Goal: Task Accomplishment & Management: Manage account settings

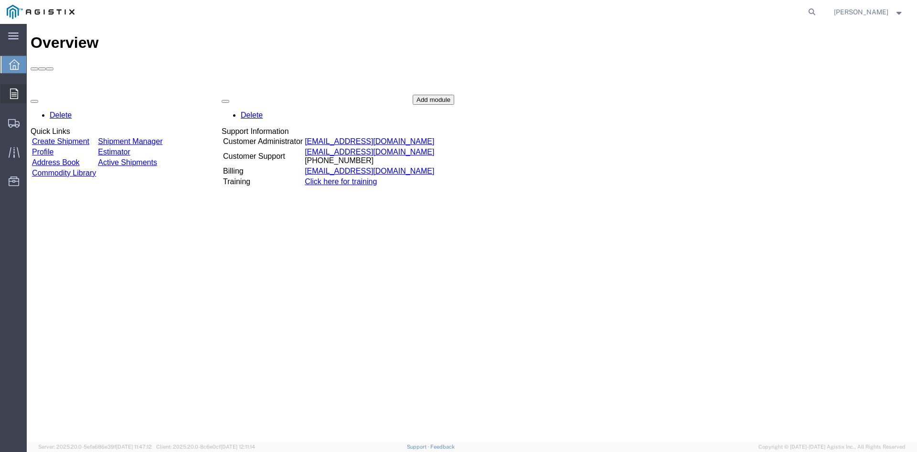
click at [15, 93] on icon at bounding box center [14, 93] width 8 height 11
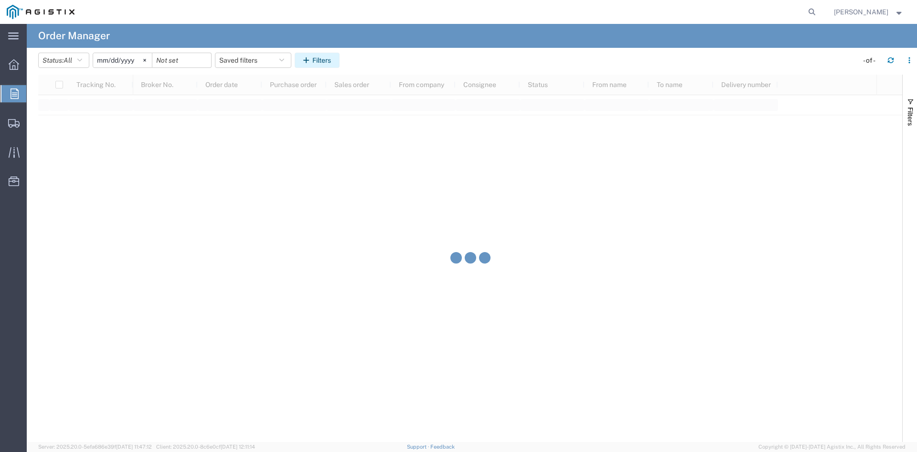
click at [317, 61] on button "Filters" at bounding box center [317, 60] width 45 height 15
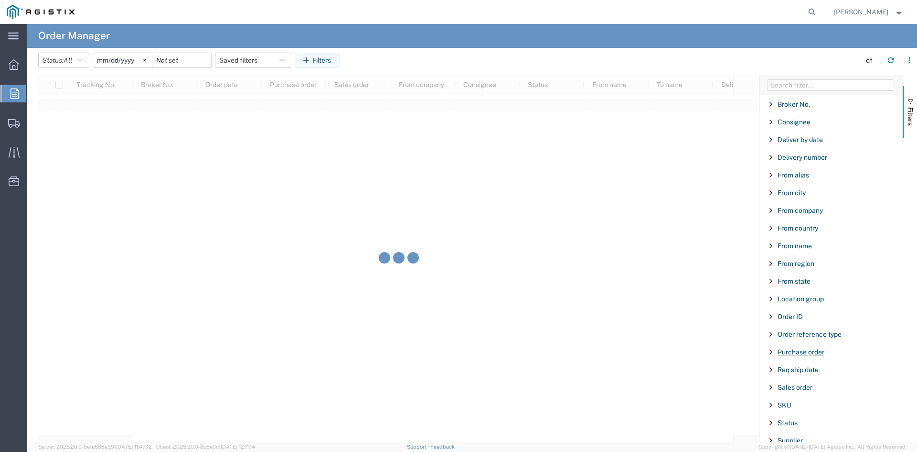
click at [793, 353] on span "Purchase order" at bounding box center [801, 352] width 47 height 8
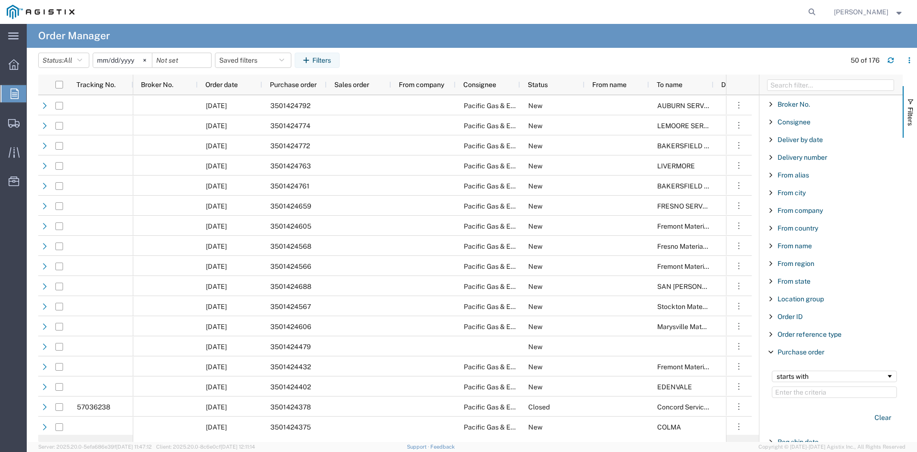
click at [818, 397] on div "starts with" at bounding box center [834, 384] width 137 height 39
click at [820, 397] on input "Filter Value" at bounding box center [834, 391] width 125 height 11
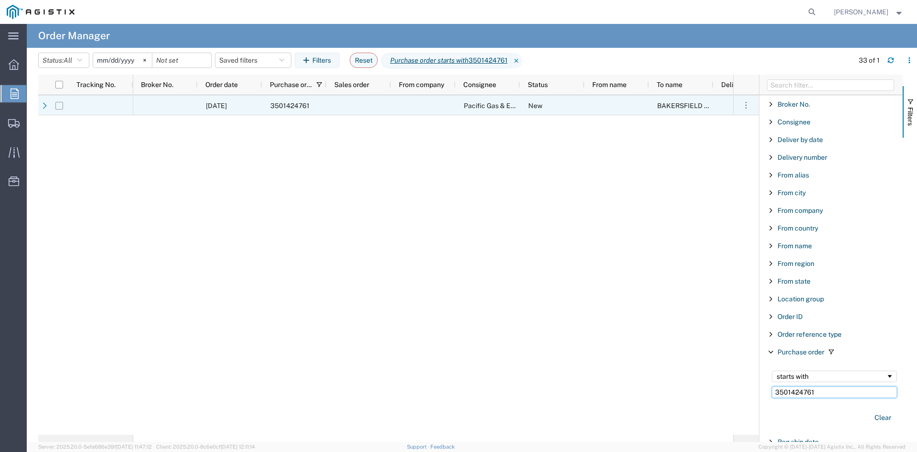
type input "3501424761"
click at [58, 105] on input "Press Space to toggle row selection (unchecked)" at bounding box center [59, 106] width 8 height 8
checkbox input "true"
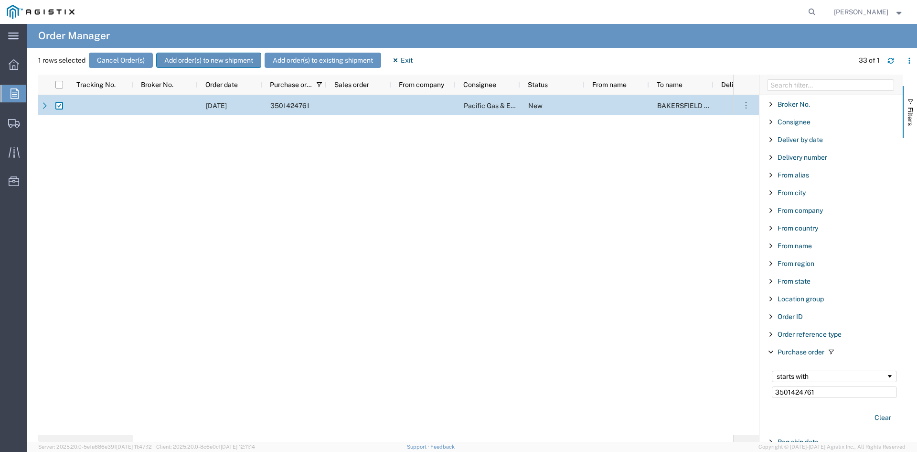
click at [238, 58] on button "Add order(s) to new shipment" at bounding box center [208, 60] width 105 height 15
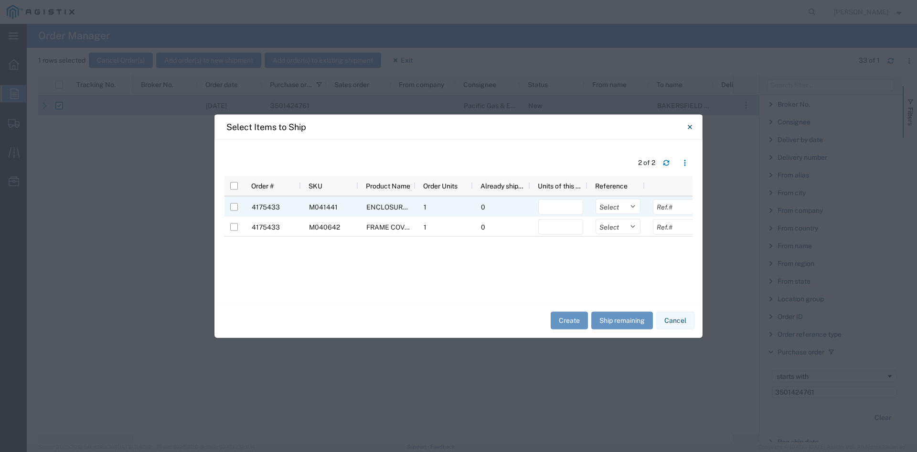
drag, startPoint x: 231, startPoint y: 205, endPoint x: 233, endPoint y: 220, distance: 15.5
click at [232, 210] on input "Press Space to toggle row selection (unchecked)" at bounding box center [234, 207] width 8 height 8
checkbox input "true"
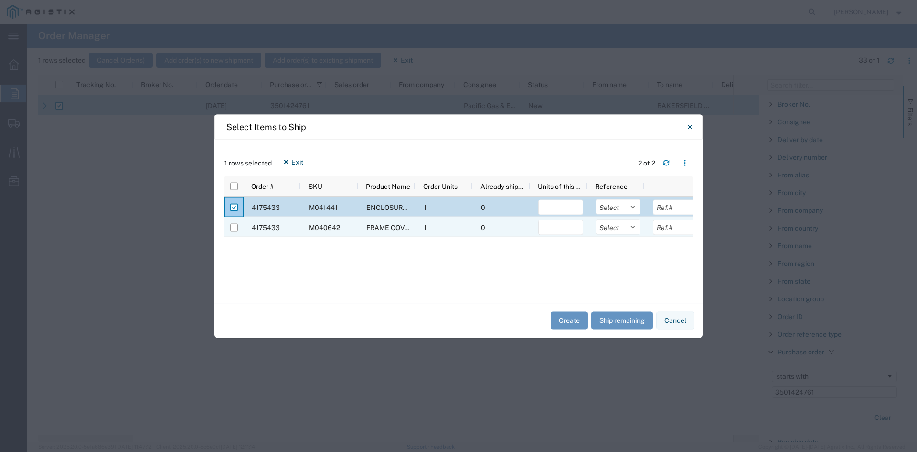
drag, startPoint x: 234, startPoint y: 225, endPoint x: 275, endPoint y: 214, distance: 42.5
click at [235, 225] on input "Press Space to toggle row selection (unchecked)" at bounding box center [234, 227] width 8 height 8
checkbox input "true"
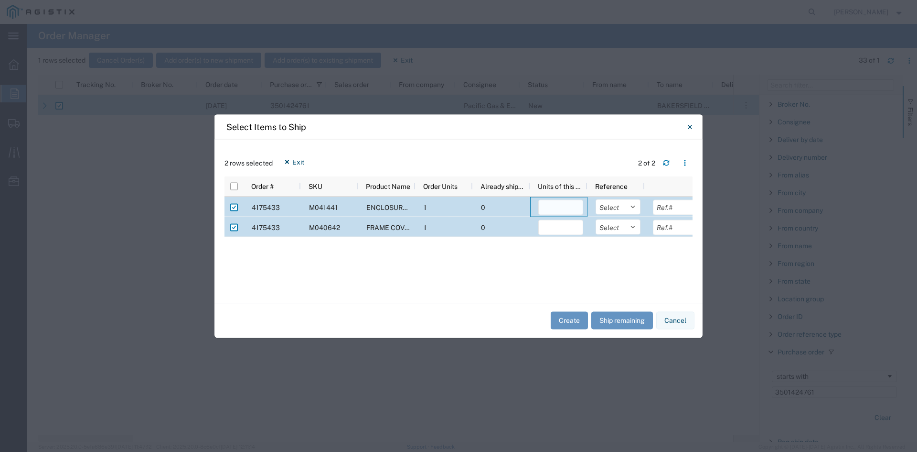
click at [558, 206] on input "number" at bounding box center [560, 206] width 45 height 15
type input "1"
drag, startPoint x: 559, startPoint y: 159, endPoint x: 539, endPoint y: 219, distance: 62.7
click at [558, 159] on div "2 rows selected Exit 2 of 2" at bounding box center [459, 165] width 468 height 22
click at [558, 229] on input "number" at bounding box center [560, 226] width 45 height 15
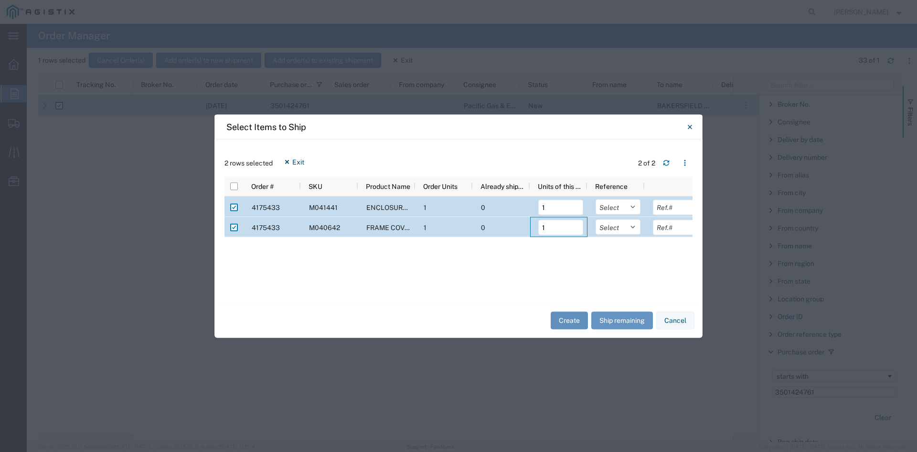
type input "1"
click at [566, 324] on button "Create" at bounding box center [569, 321] width 37 height 18
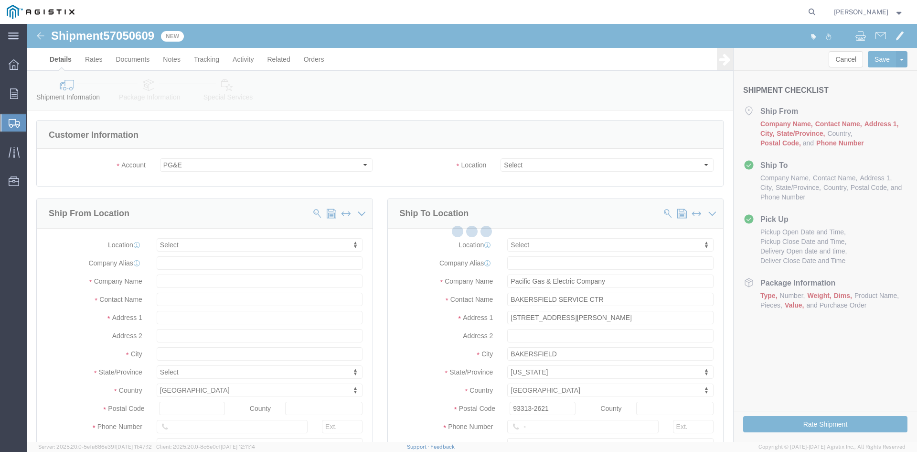
select select
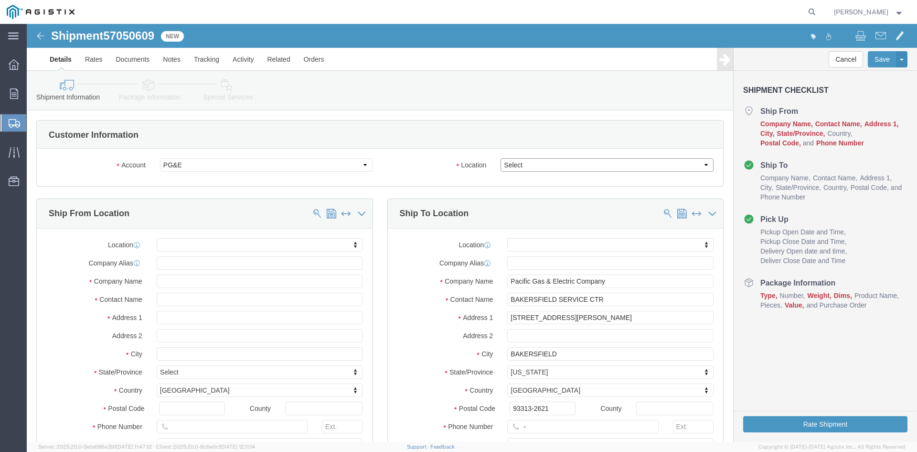
drag, startPoint x: 523, startPoint y: 166, endPoint x: 496, endPoint y: 142, distance: 35.9
click select "Select All Others [GEOGRAPHIC_DATA] [GEOGRAPHIC_DATA] [GEOGRAPHIC_DATA] [GEOGRA…"
select select "23082"
click select "Select All Others [GEOGRAPHIC_DATA] [GEOGRAPHIC_DATA] [GEOGRAPHIC_DATA] [GEOGRA…"
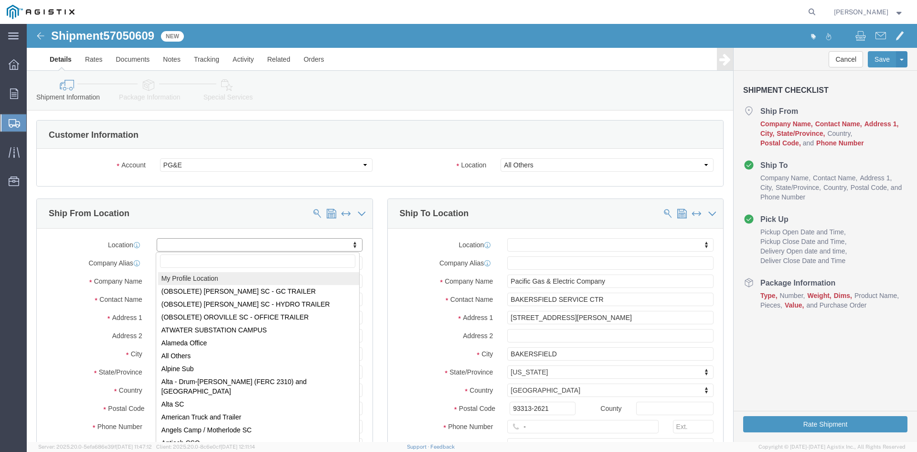
select select "MYPROFILE"
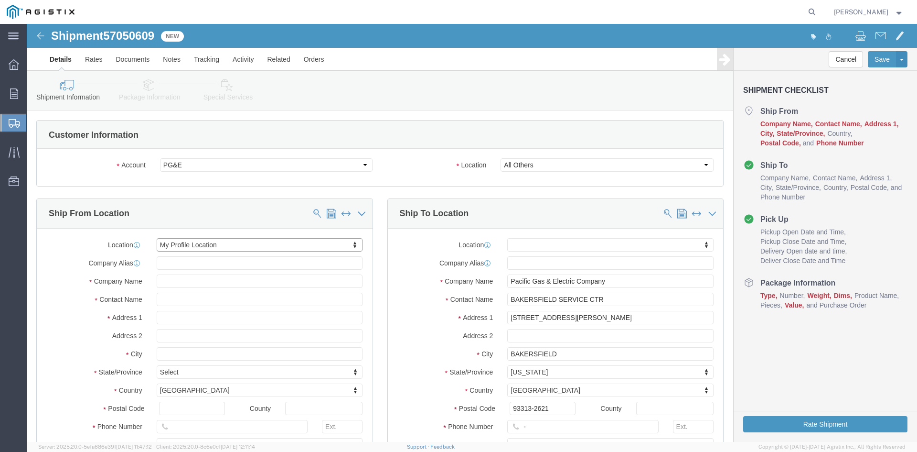
select select "CA"
click div "Ship From Location Location My Profile Location My Profile Location (OBSOLETE) …"
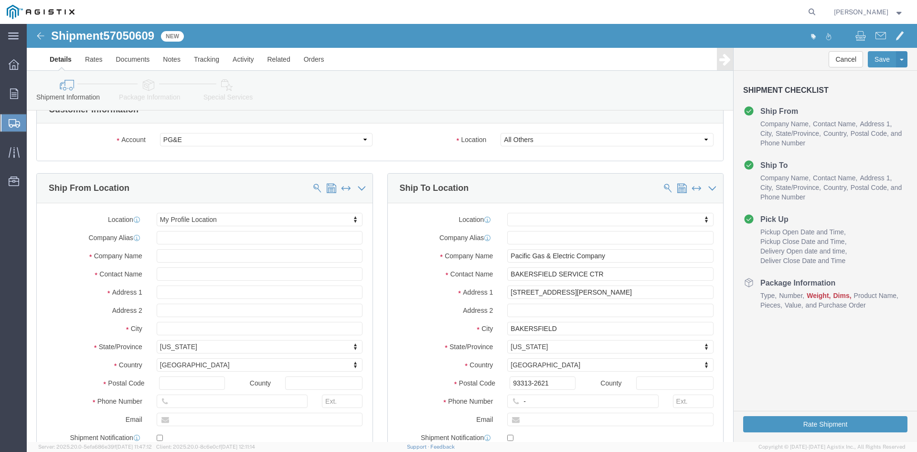
scroll to position [96, 0]
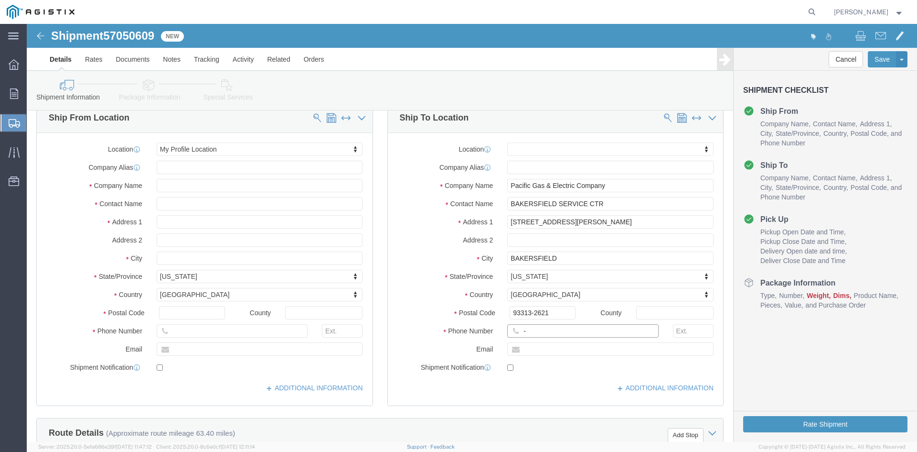
drag, startPoint x: 505, startPoint y: 308, endPoint x: 471, endPoint y: 311, distance: 34.0
click div "-"
click input "text"
type input "[PHONE_NUMBER]"
click div "Location My Profile Location (OBSOLETE) [PERSON_NAME] SC - GC TRAILER (OBSOLETE…"
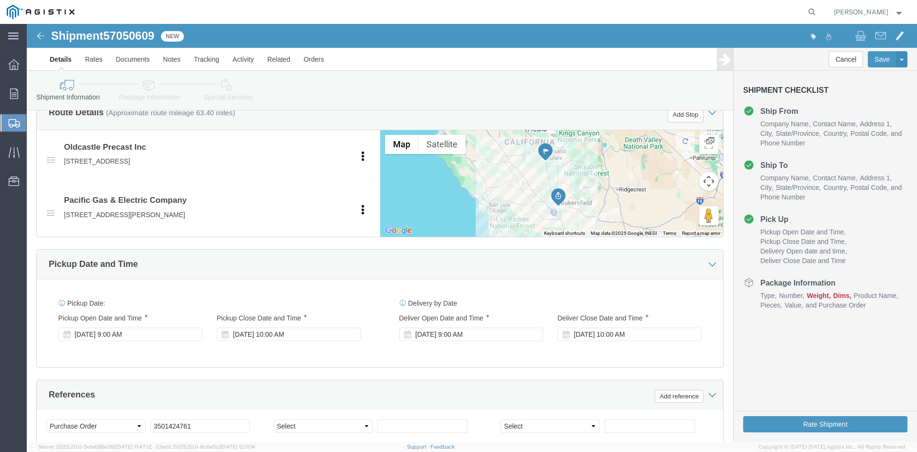
scroll to position [430, 0]
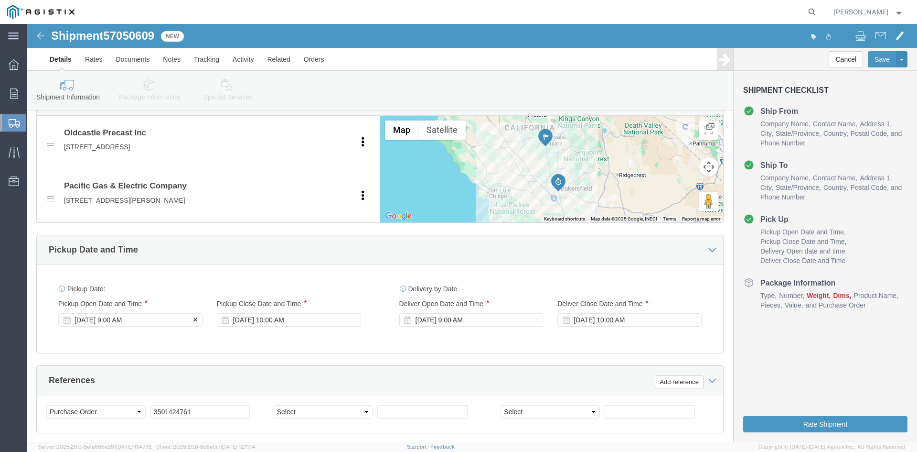
click div "[DATE] 9:00 AM"
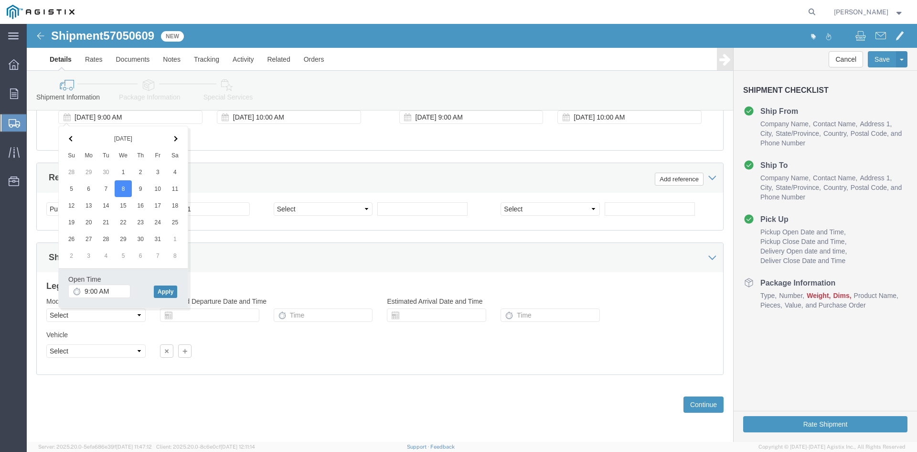
drag, startPoint x: 138, startPoint y: 268, endPoint x: 155, endPoint y: 235, distance: 37.0
click button "Apply"
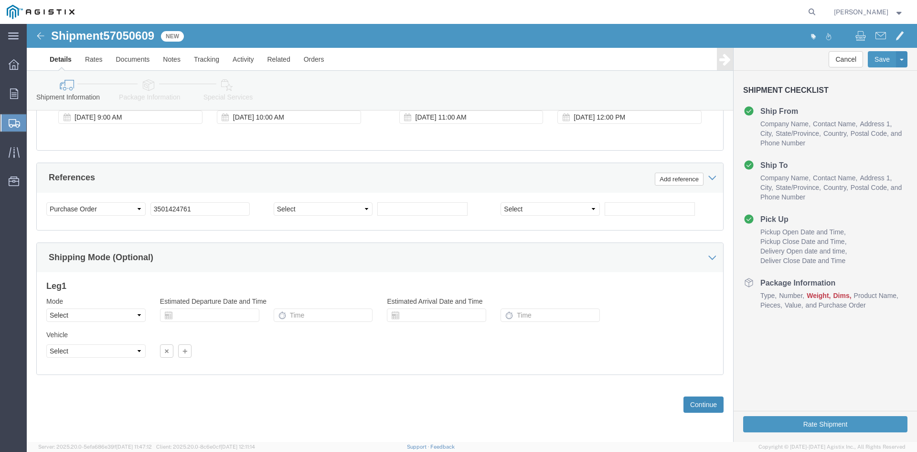
click button "Continue"
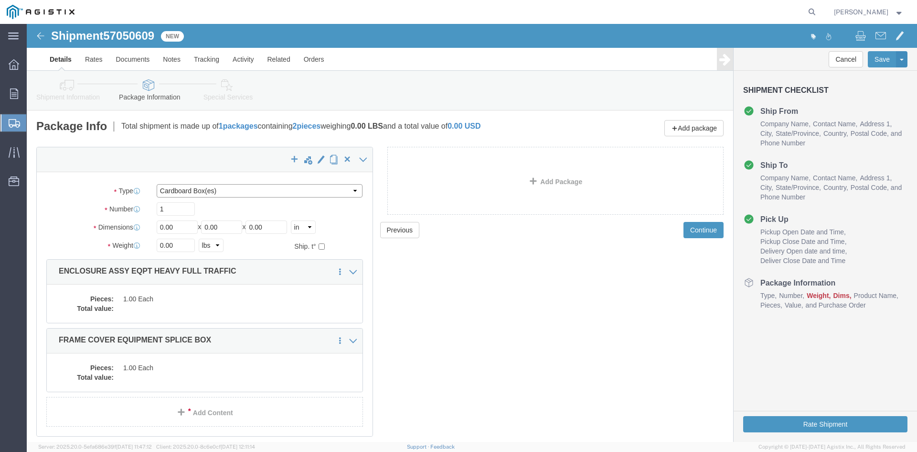
click select "Select Bulk Bundle(s) Cardboard Box(es) Carton(s) Crate(s) Drum(s) (Fiberboard)…"
select select "NKCR"
click select "Select Bulk Bundle(s) Cardboard Box(es) Carton(s) Crate(s) Drum(s) (Fiberboard)…"
drag, startPoint x: 158, startPoint y: 204, endPoint x: 112, endPoint y: 200, distance: 46.6
click div "Dimensions Separate dimensions for each package, Length x Width x Height Length…"
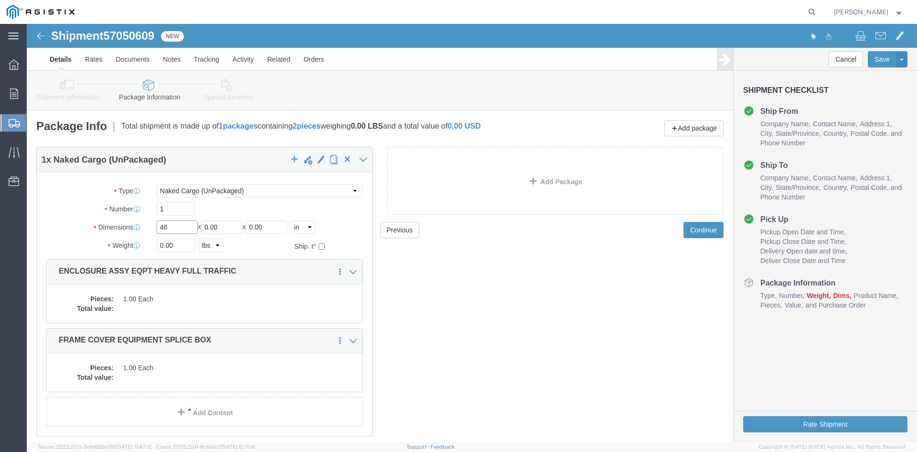
type input "46"
drag, startPoint x: 196, startPoint y: 204, endPoint x: 159, endPoint y: 202, distance: 36.8
click div "Length 46 x Width 0.00 x Height 0.00 Select cm ft in"
type input "86"
drag, startPoint x: 242, startPoint y: 201, endPoint x: 181, endPoint y: 197, distance: 61.8
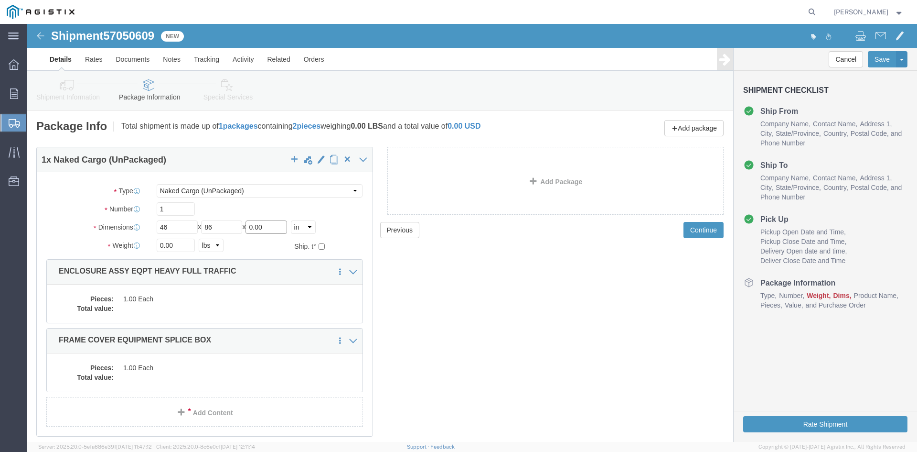
click div "Length 46 x Width 86 x Height 0.00 Select cm ft in"
type input "72"
drag, startPoint x: 150, startPoint y: 220, endPoint x: 95, endPoint y: 217, distance: 55.0
click div "Weight 0.00 Select kgs lbs Ship. t°"
type input "26000"
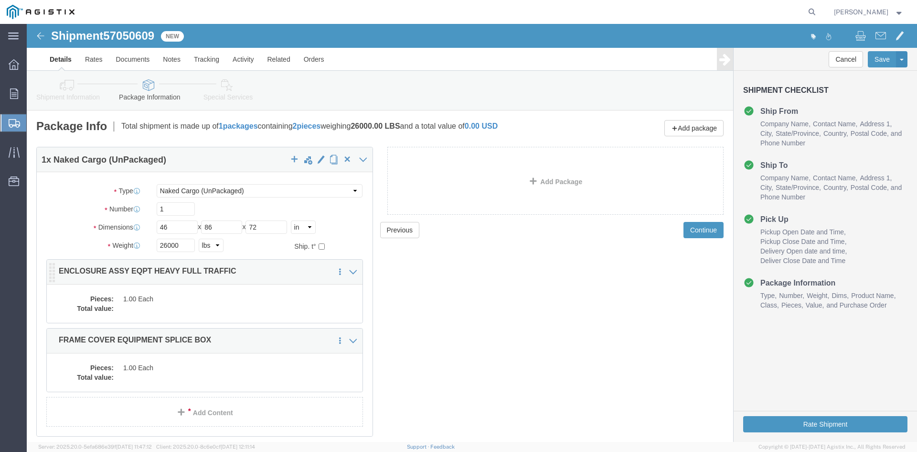
click dd "1.00 Each"
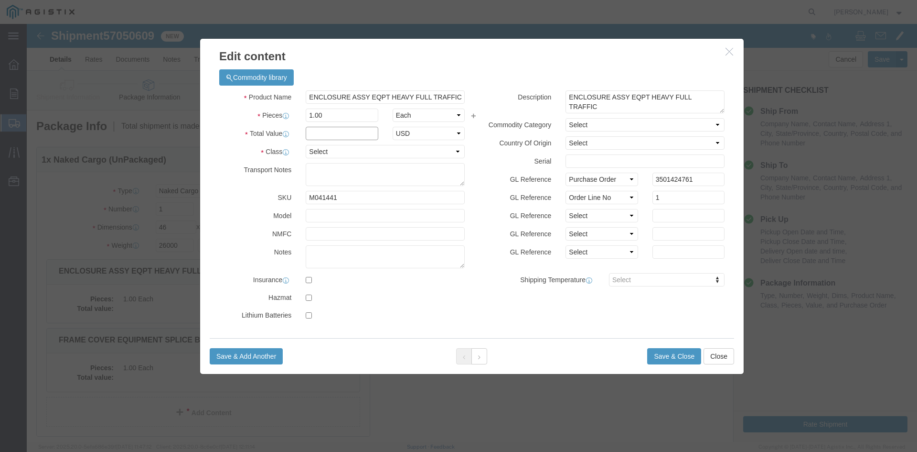
click input "text"
type input "1"
click select "Select 50 55 60 65 70 85 92.5 100 125 175 250 300 400"
select select "55"
click select "Select 50 55 60 65 70 85 92.5 100 125 175 250 300 400"
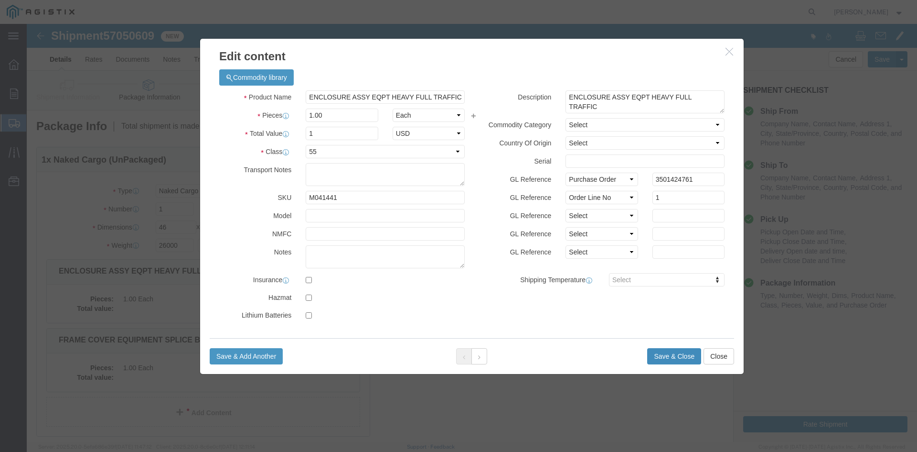
click button "Save & Close"
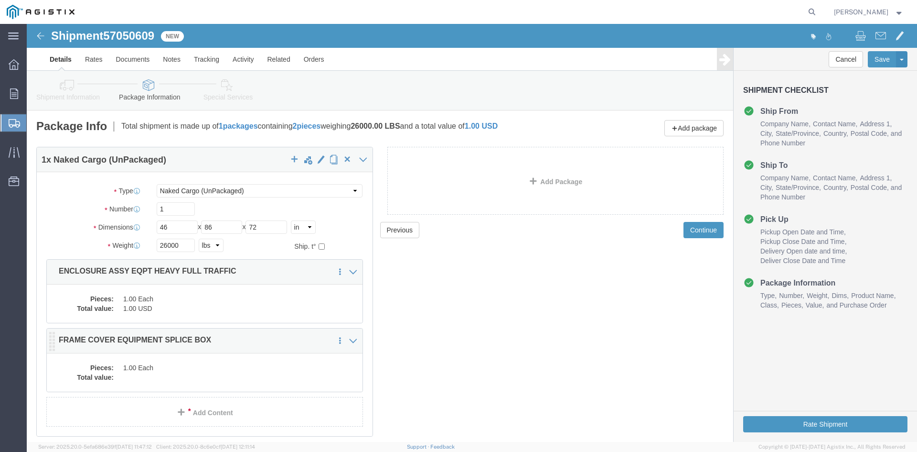
click dd "1.00 Each"
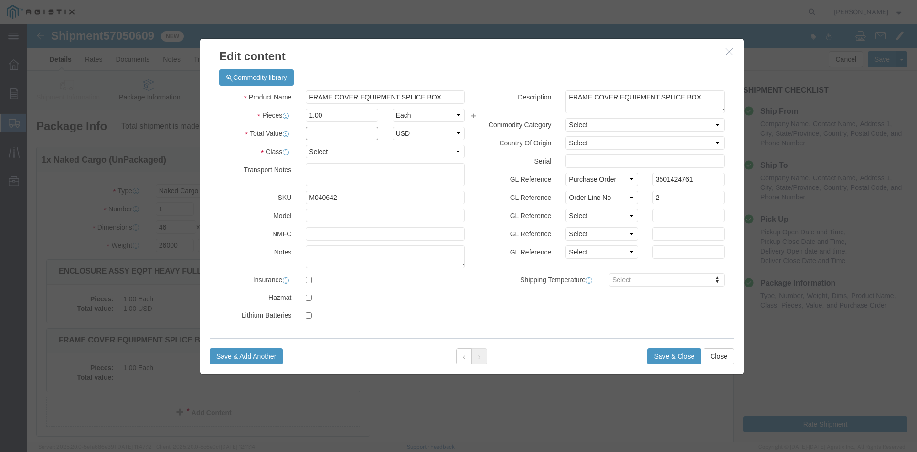
click input "text"
type input "1"
click select "Select 50 55 60 65 70 85 92.5 100 125 175 250 300 400"
select select "55"
click select "Select 50 55 60 65 70 85 92.5 100 125 175 250 300 400"
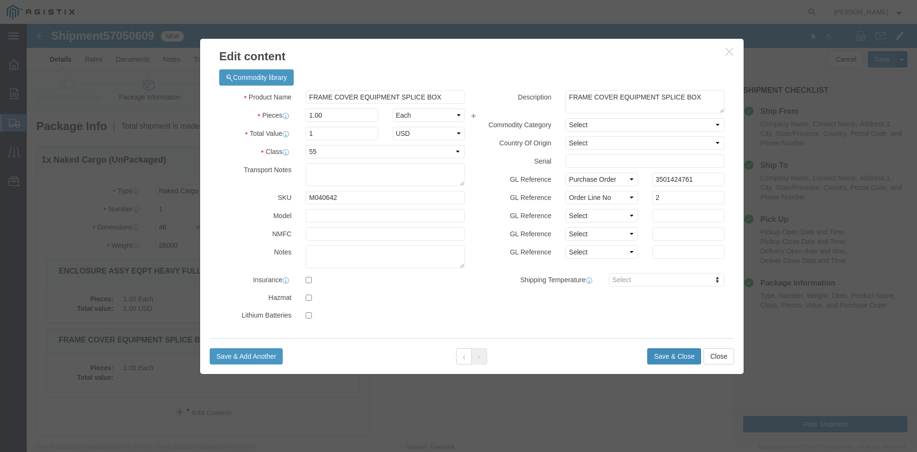
click button "Save & Close"
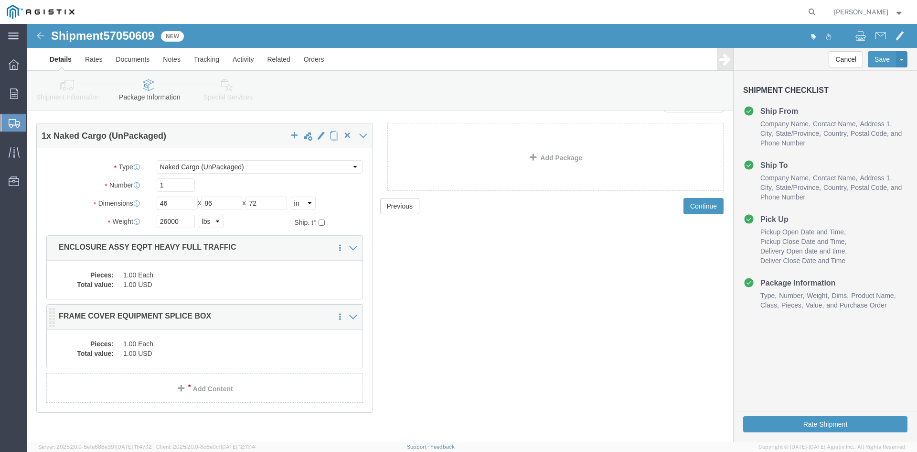
scroll to position [36, 0]
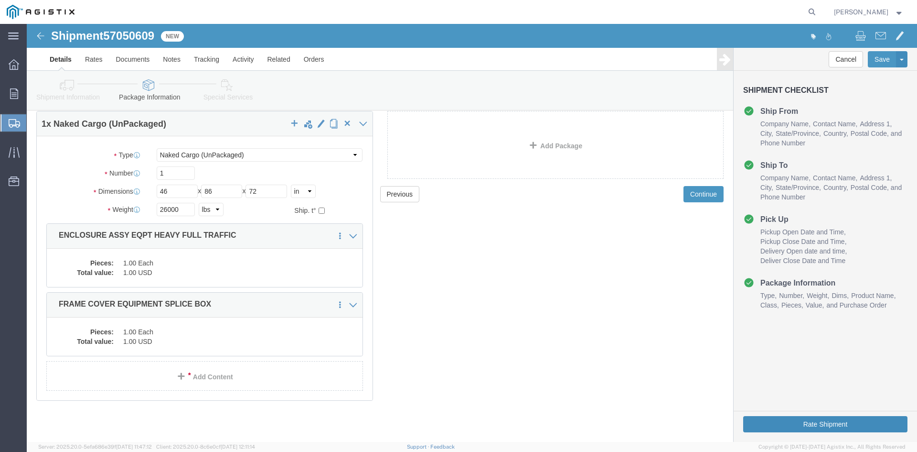
click button "Rate Shipment"
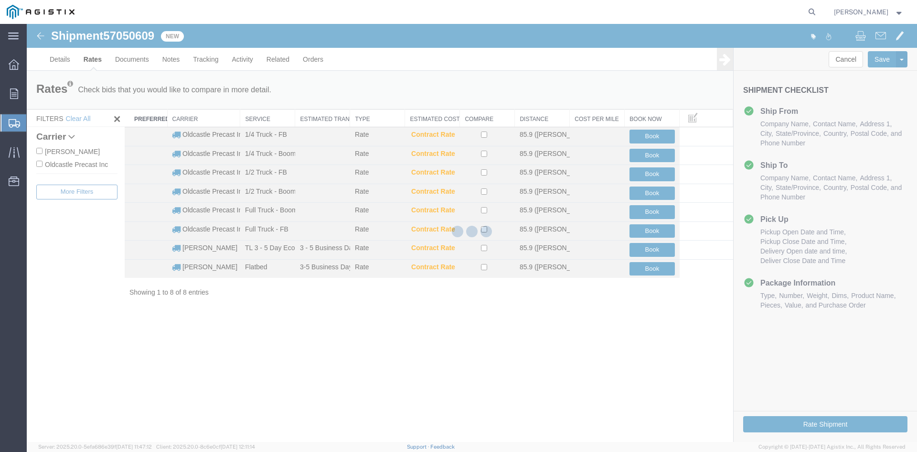
scroll to position [0, 0]
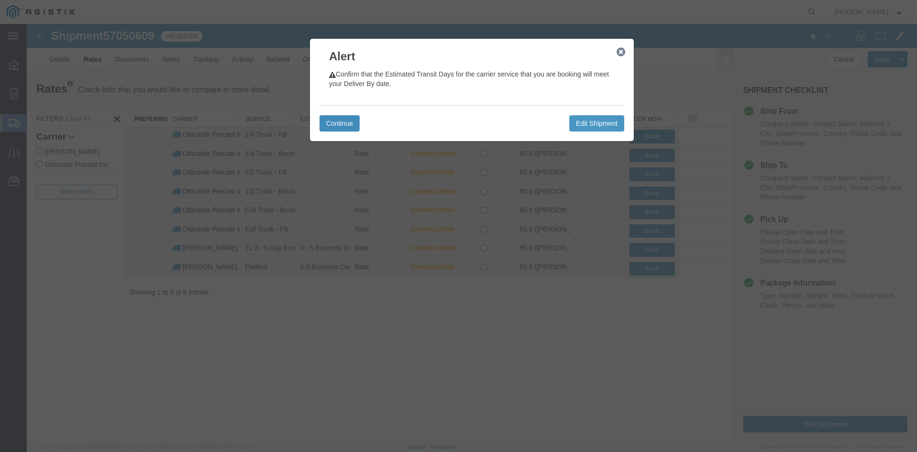
click at [338, 125] on button "Continue" at bounding box center [340, 123] width 40 height 16
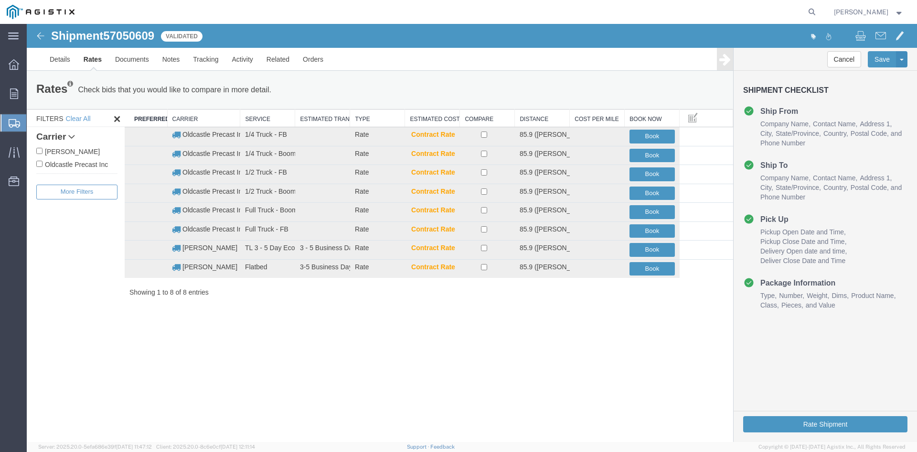
click at [66, 165] on label "Oldcastle Precast Inc" at bounding box center [76, 164] width 81 height 11
click at [43, 165] on input "Oldcastle Precast Inc" at bounding box center [39, 164] width 6 height 6
checkbox input "true"
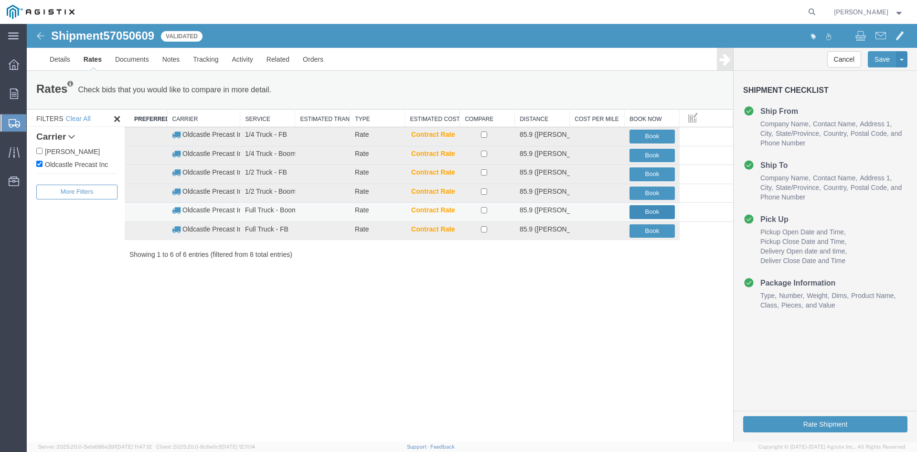
click at [645, 211] on button "Book" at bounding box center [652, 212] width 45 height 14
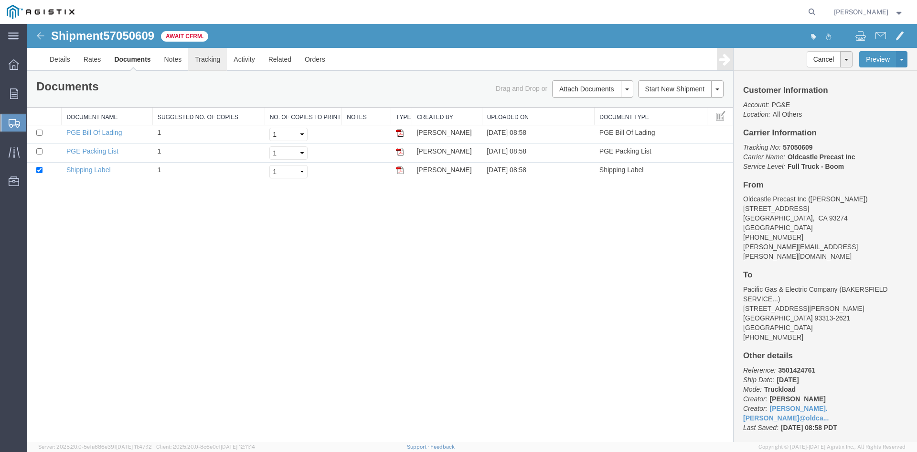
click at [204, 60] on link "Tracking" at bounding box center [207, 59] width 39 height 23
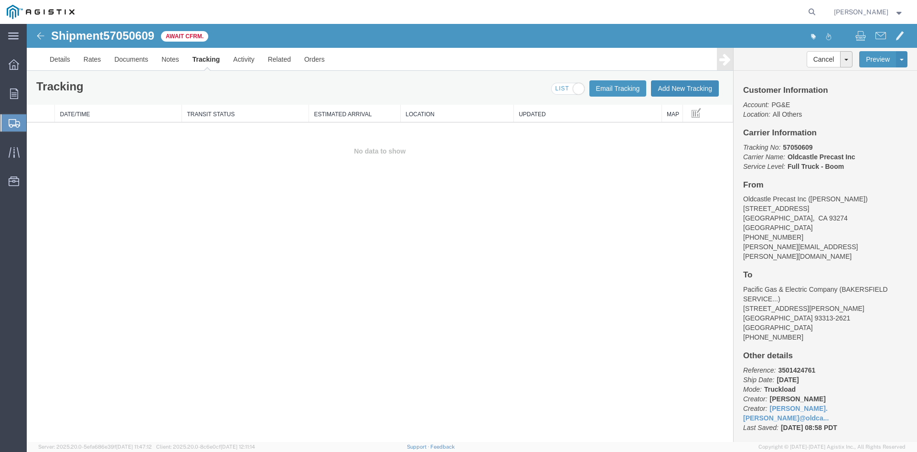
click at [674, 85] on button "Add New Tracking" at bounding box center [685, 88] width 68 height 16
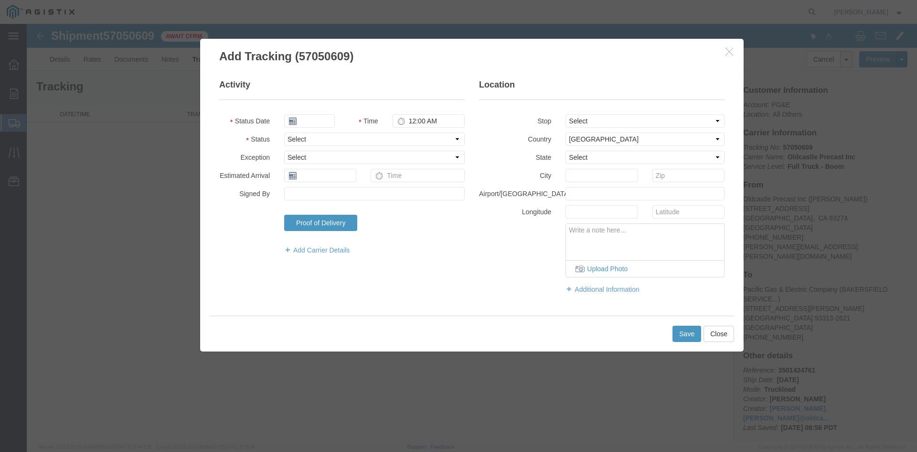
type input "[DATE]"
type input "9:00 AM"
click at [327, 122] on input "[DATE]" at bounding box center [309, 120] width 51 height 13
click at [336, 183] on td "8" at bounding box center [334, 180] width 14 height 14
type input "[DATE]"
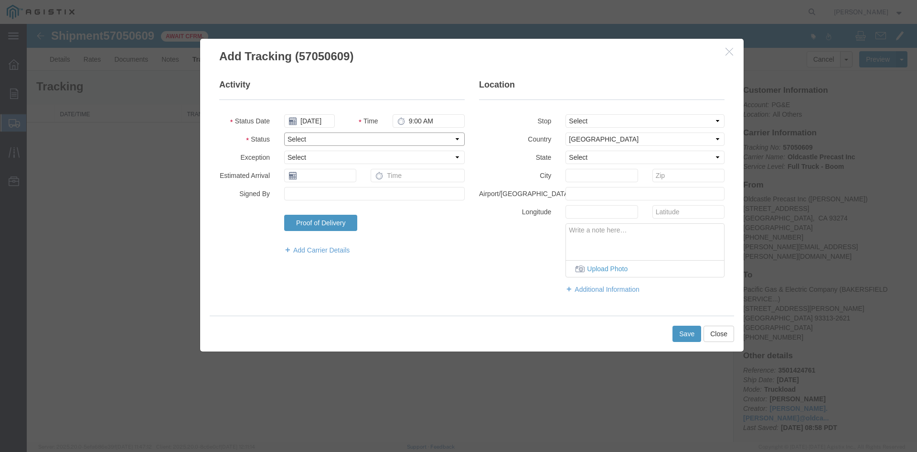
click at [312, 139] on select "Select Arrival Notice Available Arrival Notice Imported Arrive at Delivery Loca…" at bounding box center [374, 138] width 181 height 13
select select "DELIVRED"
click at [284, 132] on select "Select Arrival Notice Available Arrival Notice Imported Arrive at Delivery Loca…" at bounding box center [374, 138] width 181 height 13
click at [691, 335] on button "Save" at bounding box center [687, 333] width 29 height 16
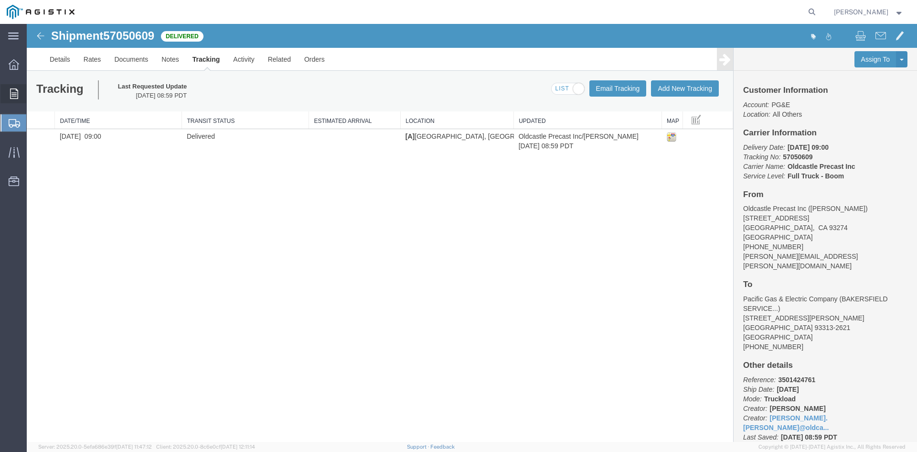
click at [11, 95] on icon at bounding box center [14, 93] width 8 height 11
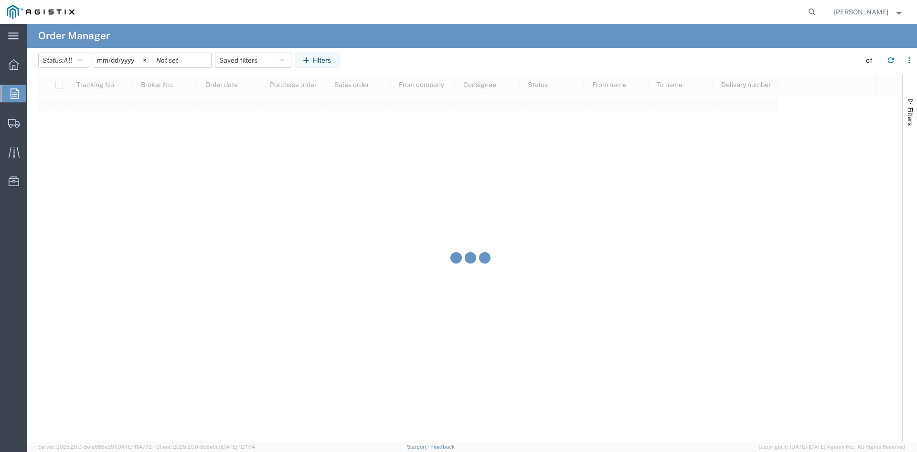
click at [317, 52] on header "Status: All All Cancelled Orders New Orders Updated Orders [DATE] Saved filters…" at bounding box center [477, 61] width 879 height 27
click at [325, 56] on button "Filters" at bounding box center [317, 60] width 45 height 15
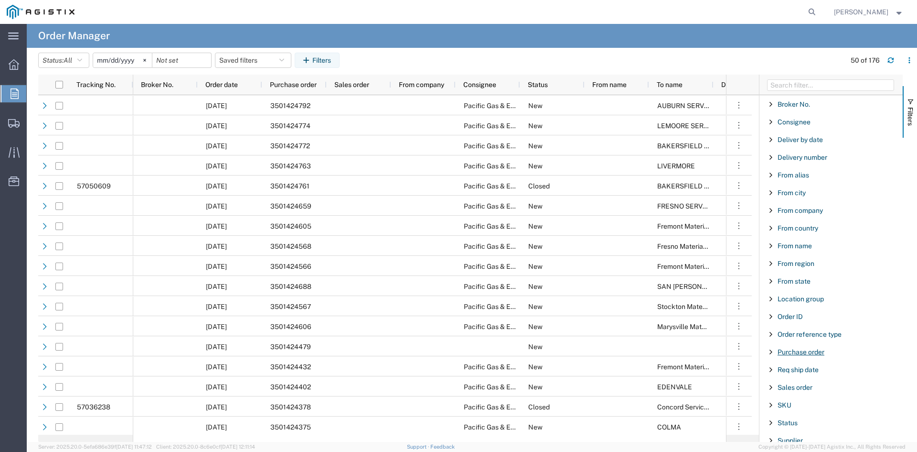
click at [796, 355] on span "Purchase order" at bounding box center [801, 352] width 47 height 8
click at [801, 391] on input "Filter Value" at bounding box center [834, 391] width 125 height 11
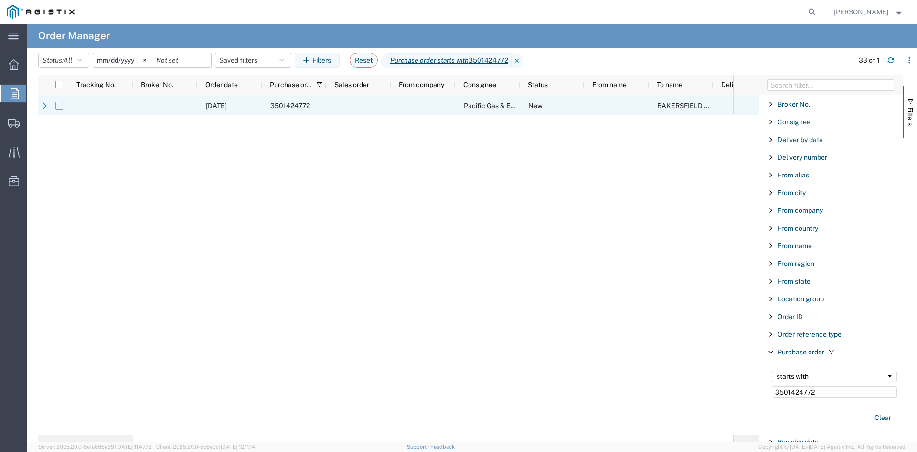
type input "3501424772"
click at [62, 105] on input "Press Space to toggle row selection (unchecked)" at bounding box center [59, 106] width 8 height 8
checkbox input "true"
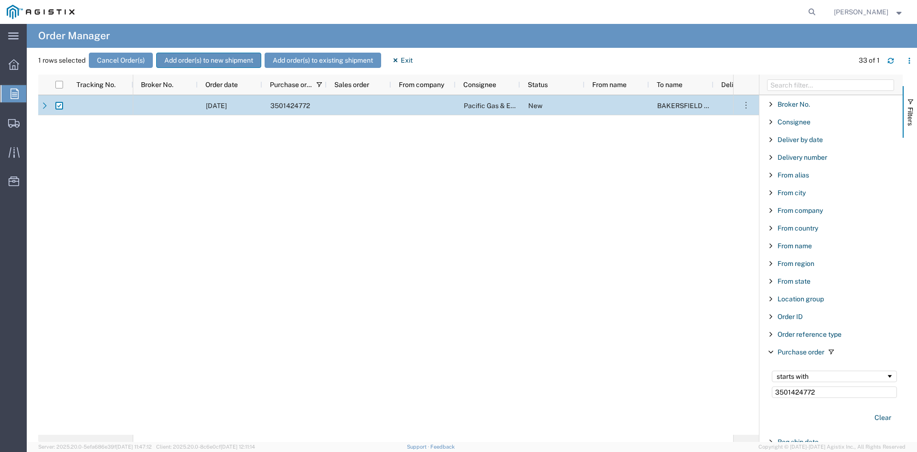
click at [207, 54] on button "Add order(s) to new shipment" at bounding box center [208, 60] width 105 height 15
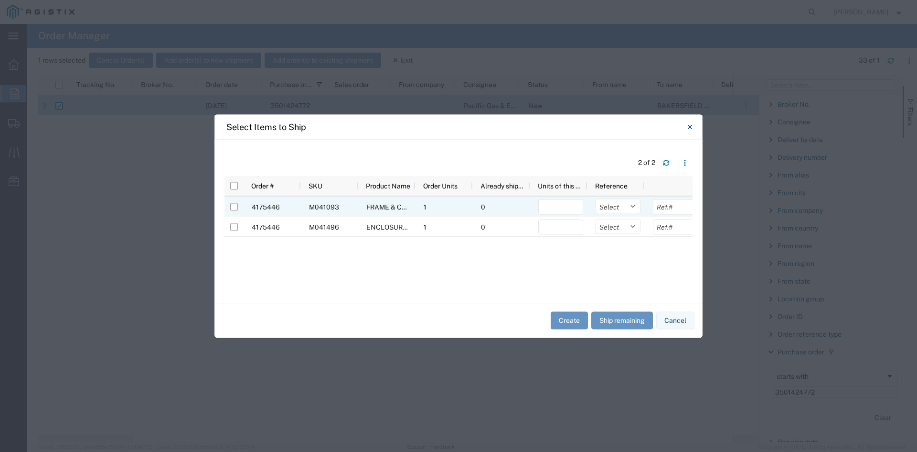
drag, startPoint x: 234, startPoint y: 206, endPoint x: 234, endPoint y: 213, distance: 7.2
click at [234, 213] on div at bounding box center [234, 206] width 8 height 20
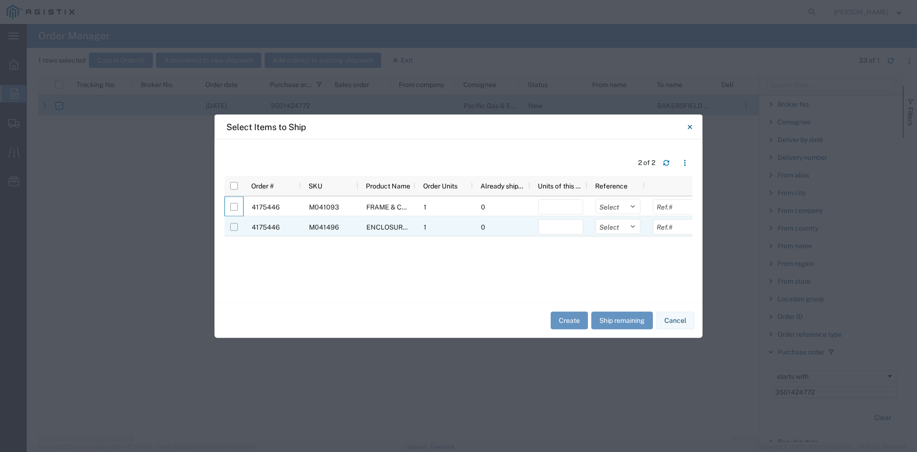
click at [234, 226] on input "Press Space to toggle row selection (unchecked)" at bounding box center [234, 227] width 8 height 8
checkbox input "true"
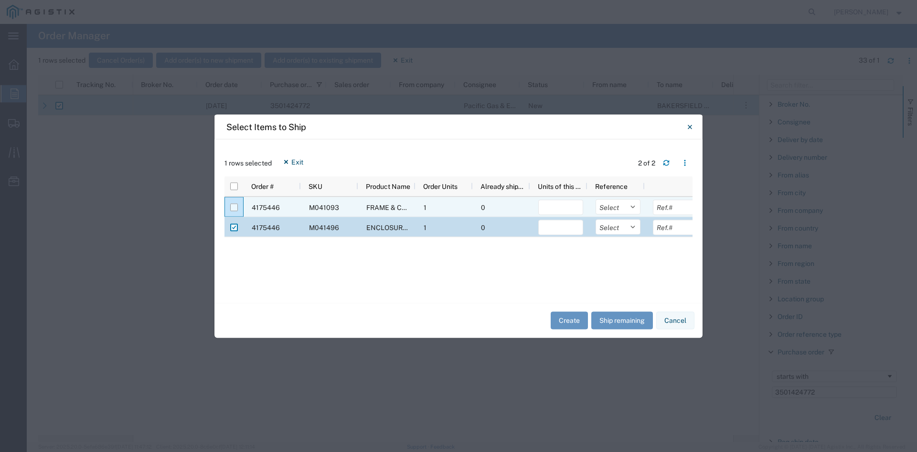
click at [234, 207] on input "Press Space to toggle row selection (unchecked)" at bounding box center [234, 207] width 8 height 8
checkbox input "true"
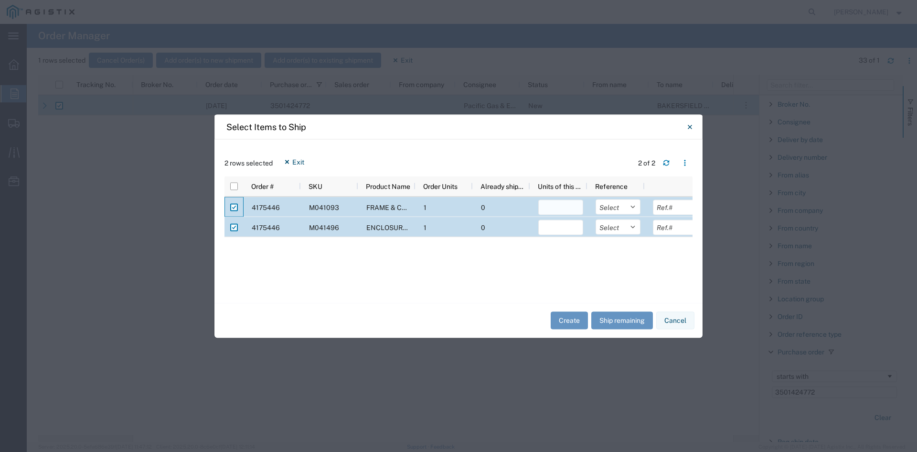
click at [563, 206] on input "number" at bounding box center [560, 206] width 45 height 15
type input "1"
click at [564, 225] on input "number" at bounding box center [560, 226] width 45 height 15
type input "1"
click at [572, 321] on button "Create" at bounding box center [569, 321] width 37 height 18
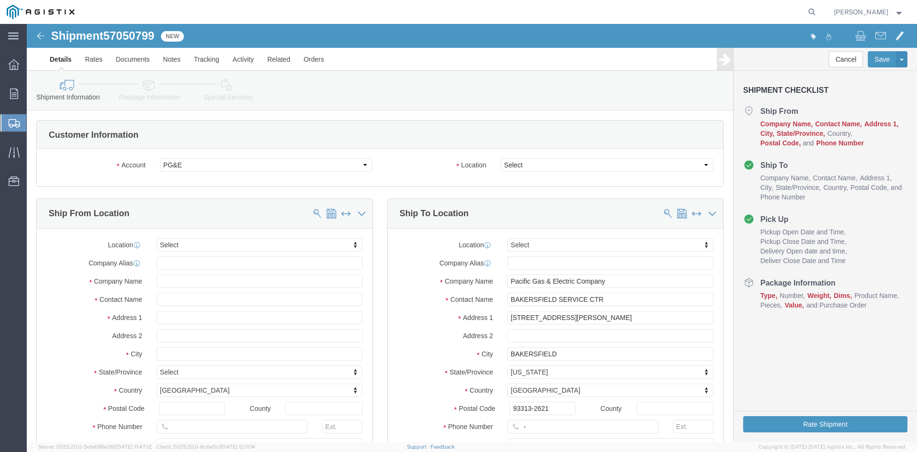
select select
drag, startPoint x: 522, startPoint y: 165, endPoint x: 495, endPoint y: 141, distance: 35.9
click select "Select All Others [GEOGRAPHIC_DATA] [GEOGRAPHIC_DATA] [GEOGRAPHIC_DATA] [GEOGRA…"
select select "23082"
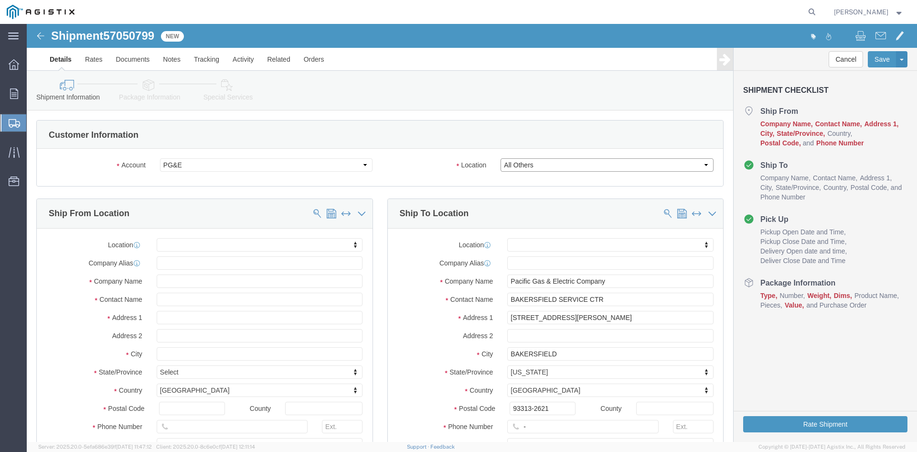
click select "Select All Others [GEOGRAPHIC_DATA] [GEOGRAPHIC_DATA] [GEOGRAPHIC_DATA] [GEOGRA…"
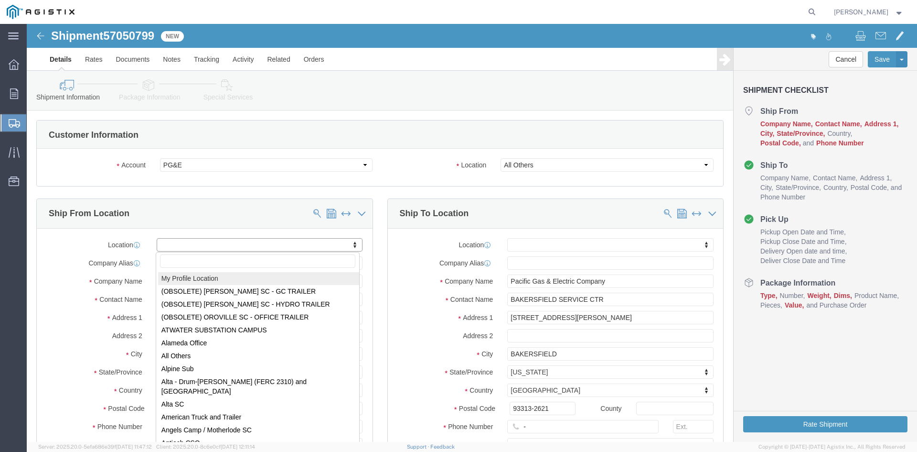
select select "MYPROFILE"
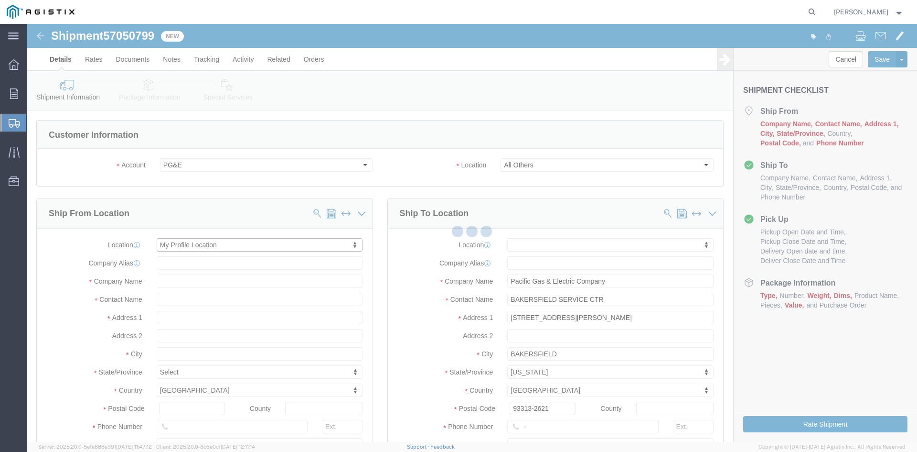
select select "CA"
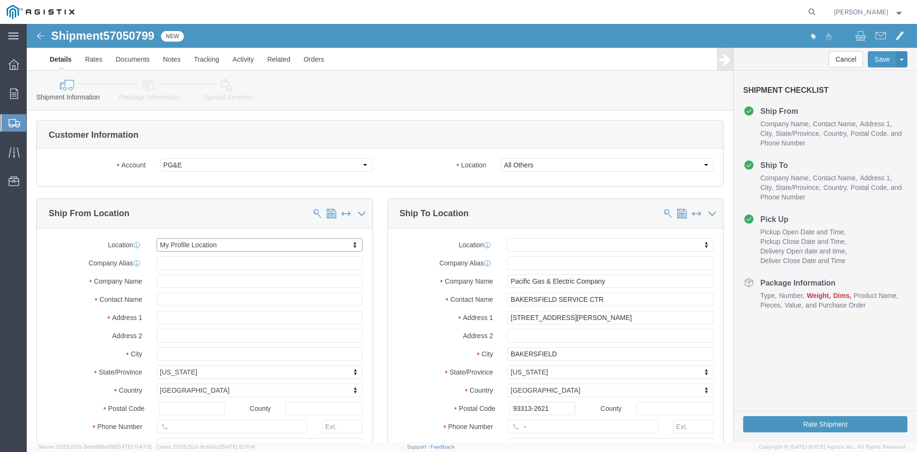
click div "Location Select All Others [GEOGRAPHIC_DATA] [GEOGRAPHIC_DATA] [GEOGRAPHIC_DATA…"
drag, startPoint x: 523, startPoint y: 401, endPoint x: 474, endPoint y: 400, distance: 48.7
click div "-"
drag, startPoint x: 523, startPoint y: 397, endPoint x: 518, endPoint y: 404, distance: 8.8
click input "text"
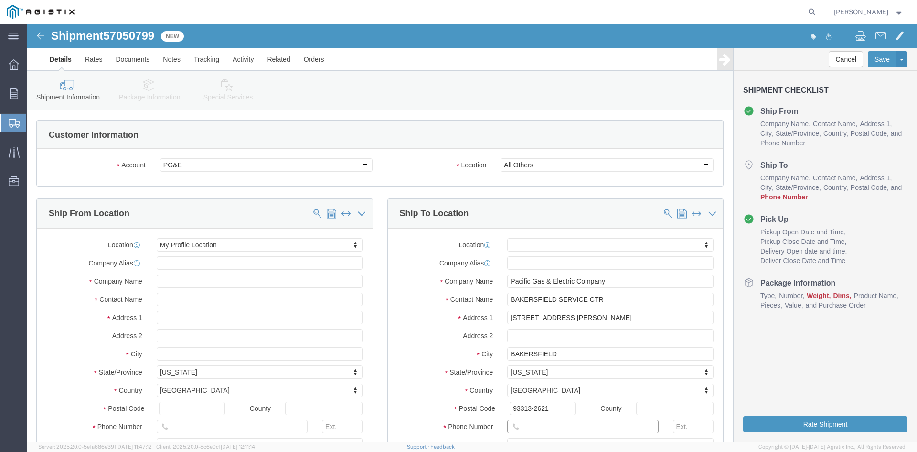
click input "text"
type input "[PHONE_NUMBER]"
click div "Country [GEOGRAPHIC_DATA] Select [GEOGRAPHIC_DATA] [GEOGRAPHIC_DATA] [GEOGRAPHI…"
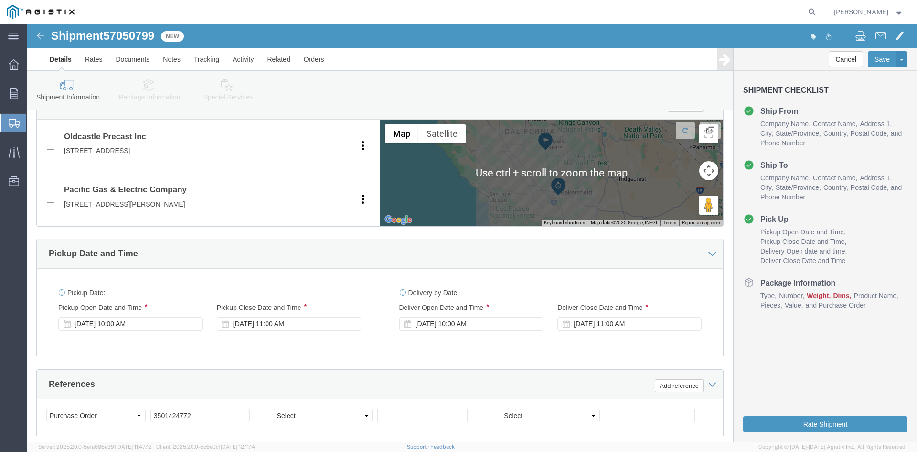
scroll to position [478, 0]
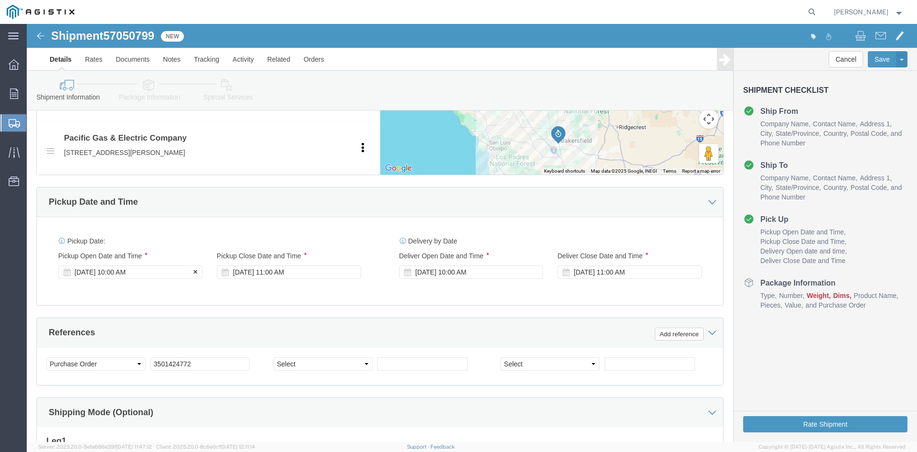
click div "[DATE] 10:00 AM"
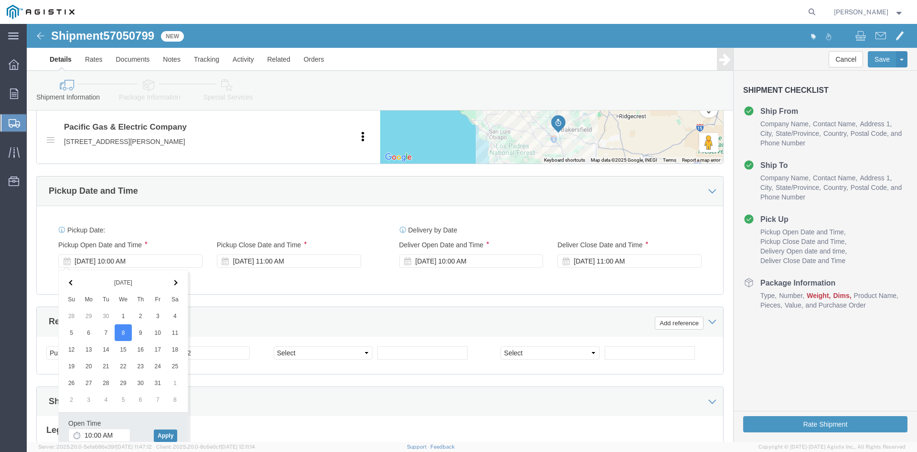
click button "Apply"
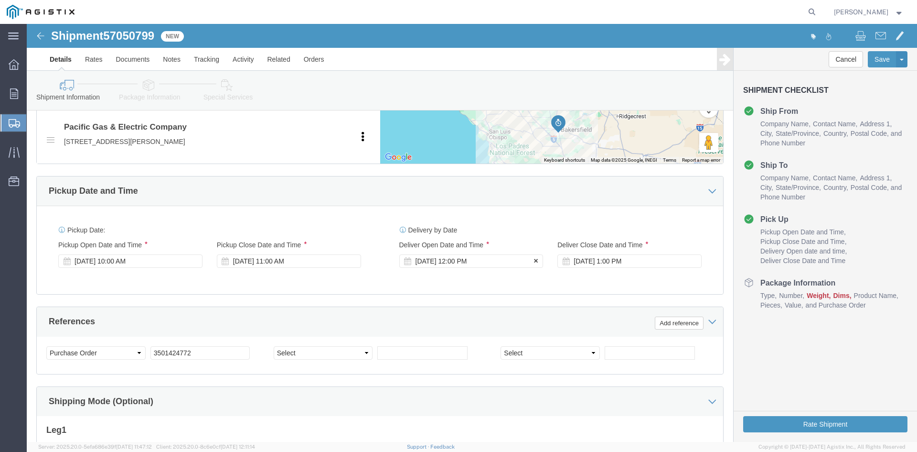
click div "[DATE] 12:00 PM"
click div "Delivery by Date Delivery Start Date Delivery Start Time Deliver Open Date and …"
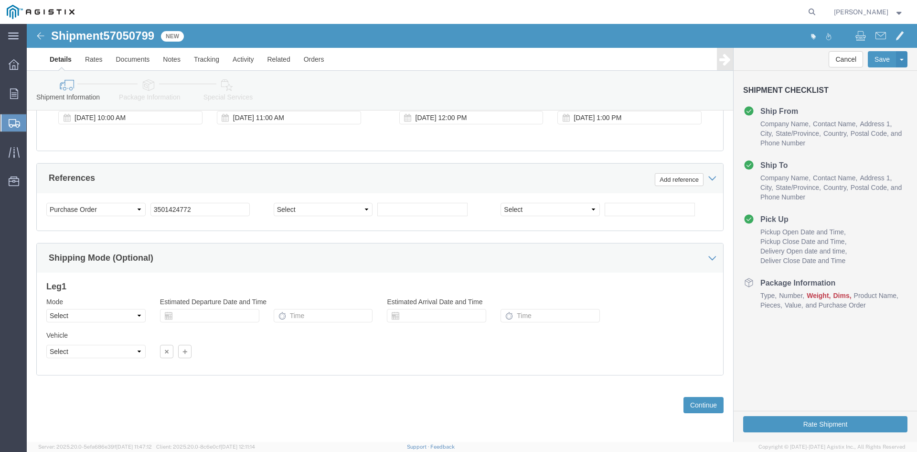
scroll to position [633, 0]
click button "Continue"
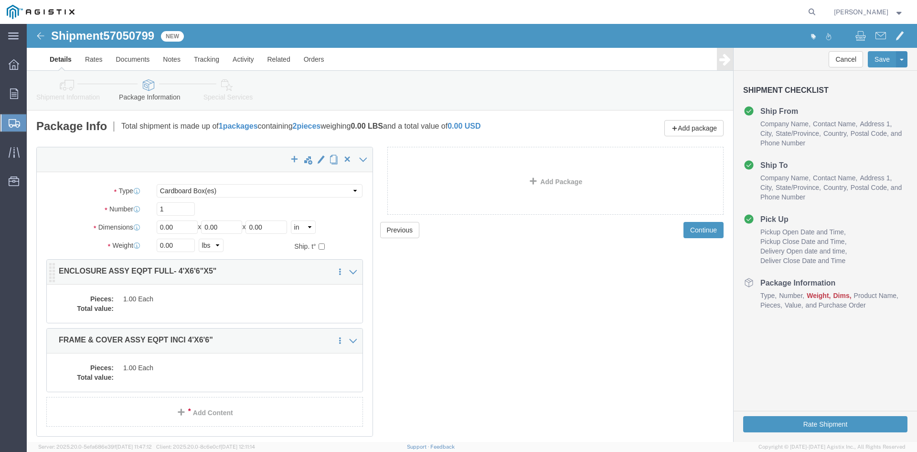
click dd "1.00 Each"
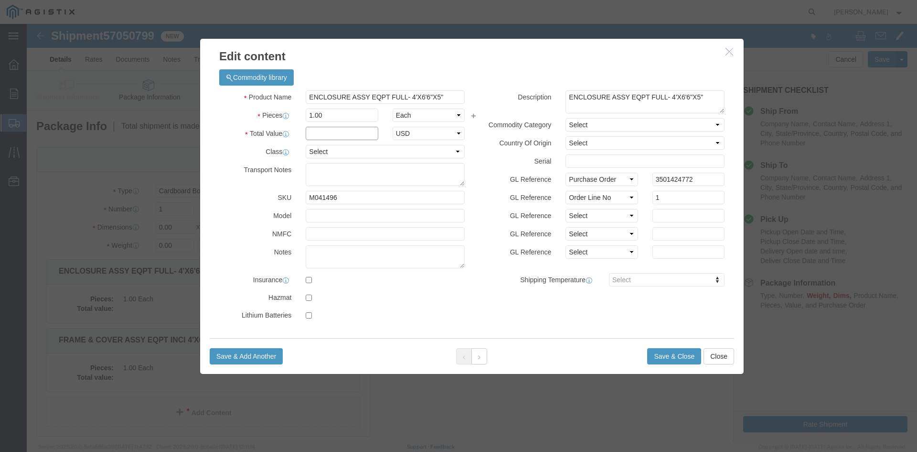
click input "text"
type input "1"
click select "Select 50 55 60 65 70 85 92.5 100 125 175 250 300 400"
select select "55"
click select "Select 50 55 60 65 70 85 92.5 100 125 175 250 300 400"
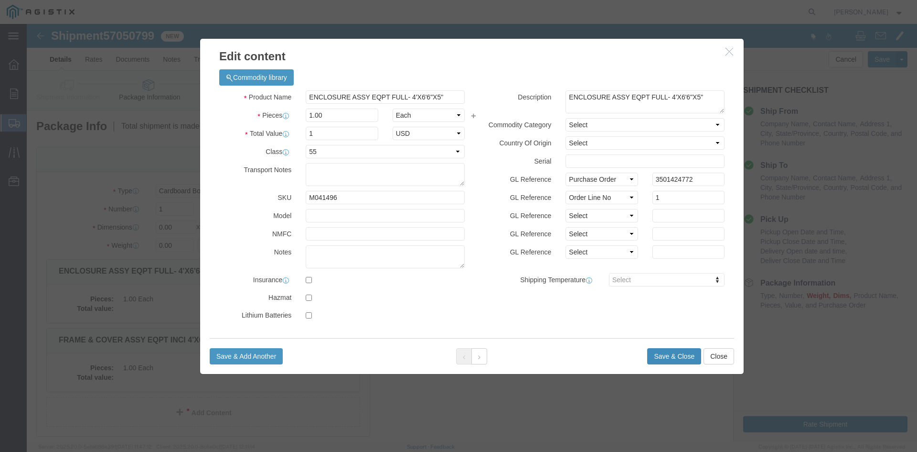
click button "Save & Close"
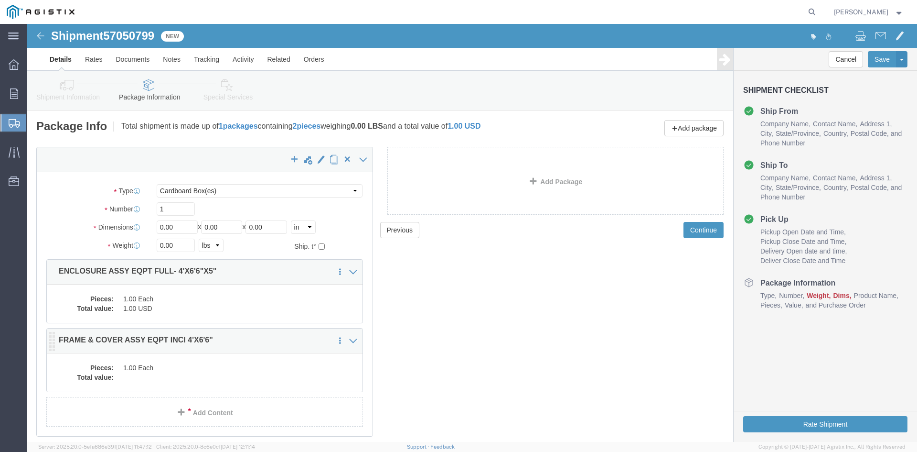
click dd "1.00 Each"
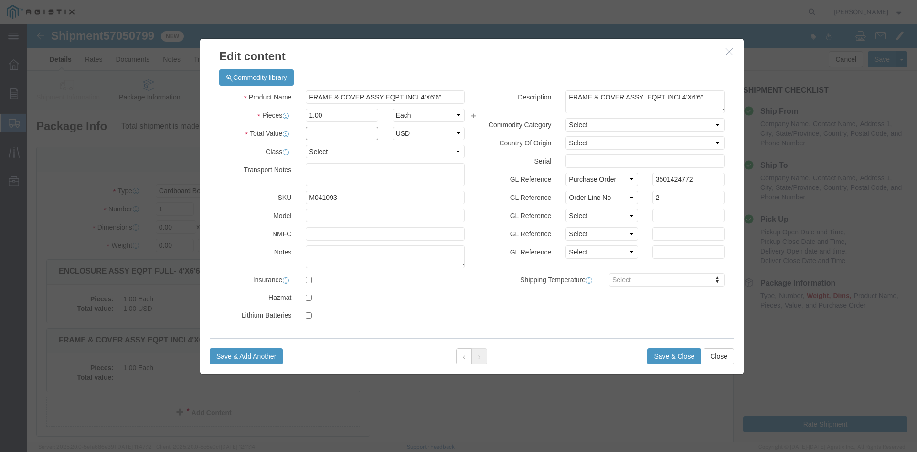
click input "text"
type input "1"
click select "Select 50 55 60 65 70 85 92.5 100 125 175 250 300 400"
select select "55"
click select "Select 50 55 60 65 70 85 92.5 100 125 175 250 300 400"
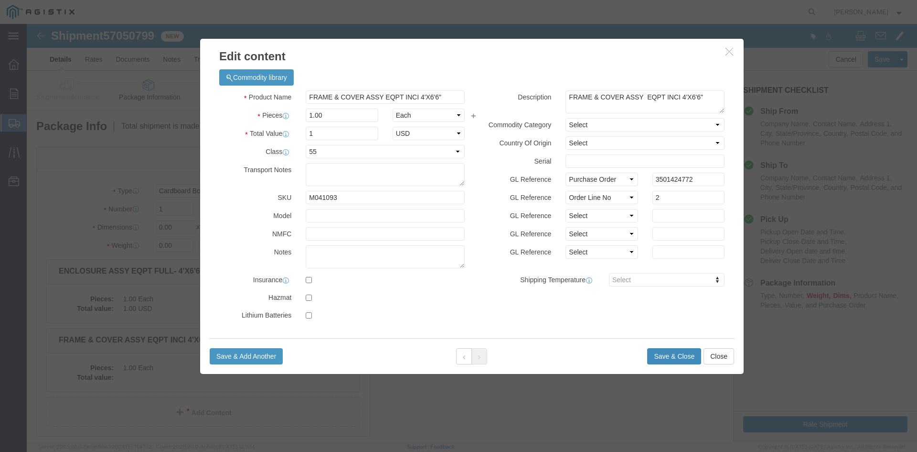
click button "Save & Close"
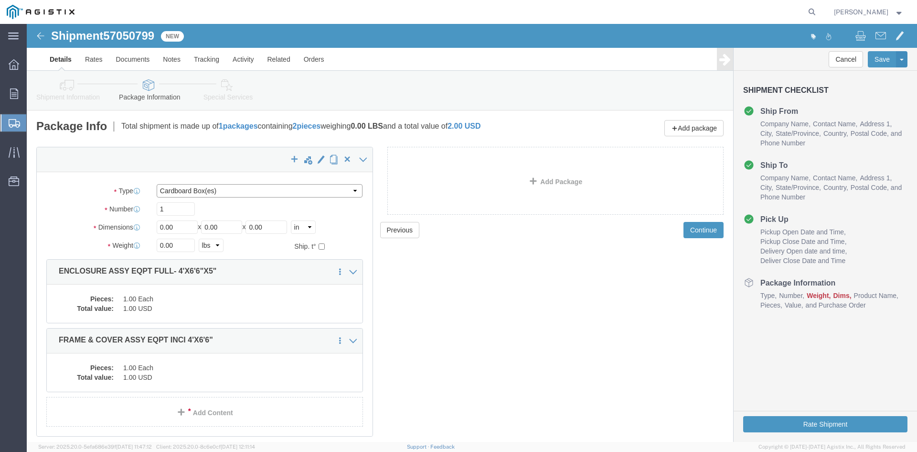
click select "Select Bulk Bundle(s) Cardboard Box(es) Carton(s) Crate(s) Drum(s) (Fiberboard)…"
select select "NKCR"
click select "Select Bulk Bundle(s) Cardboard Box(es) Carton(s) Crate(s) Drum(s) (Fiberboard)…"
drag, startPoint x: 152, startPoint y: 206, endPoint x: 120, endPoint y: 204, distance: 32.5
click div "Dimensions Length 0.00 x Width 0.00 x Height 0.00 Select cm ft in"
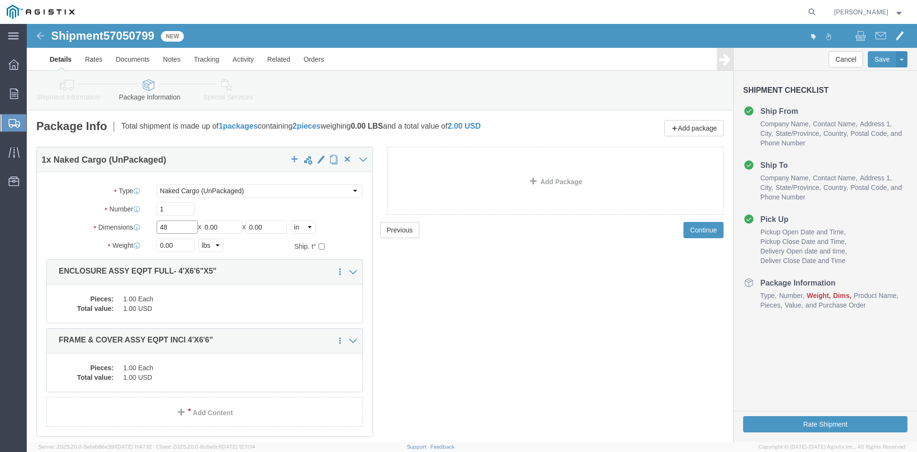
type input "48"
drag, startPoint x: 201, startPoint y: 206, endPoint x: 143, endPoint y: 205, distance: 57.8
click div "Length 48 x Width 0.00 x Height 0.00 Select cm ft in"
type input "78"
drag, startPoint x: 250, startPoint y: 203, endPoint x: 187, endPoint y: 200, distance: 63.1
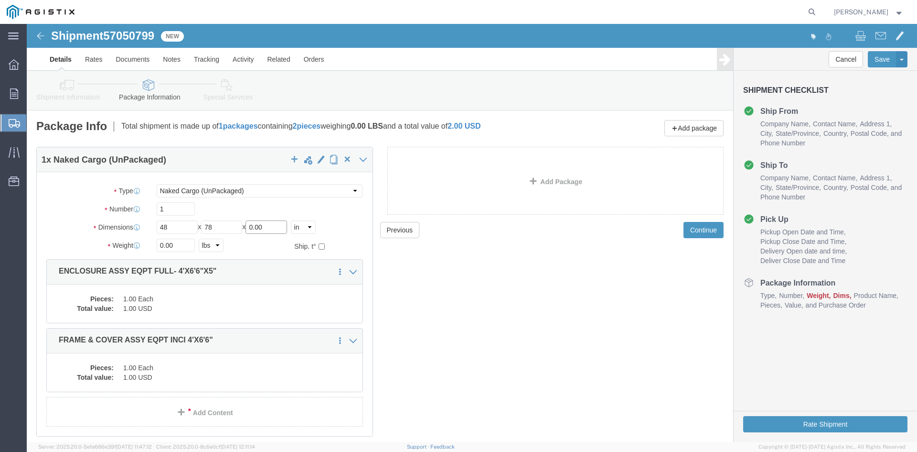
click div "Length 48 x Width 78 x Height 0.00 Select cm ft in"
type input "60"
drag, startPoint x: 157, startPoint y: 221, endPoint x: 98, endPoint y: 219, distance: 58.8
click div "Weight 0.00 Select kgs lbs Ship. t°"
type input "1"
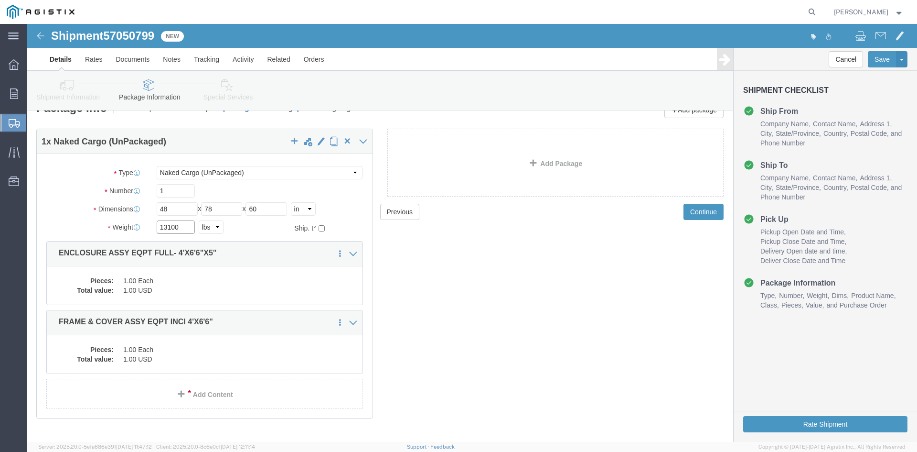
scroll to position [36, 0]
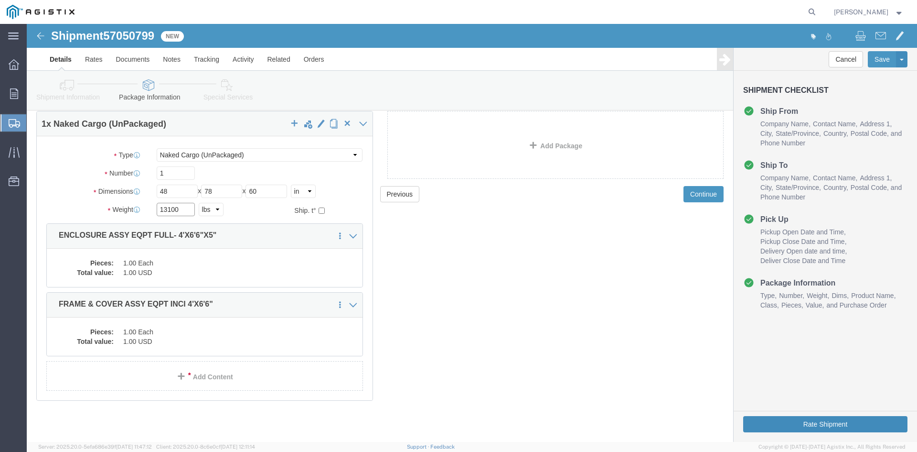
type input "13100"
click button "Rate Shipment"
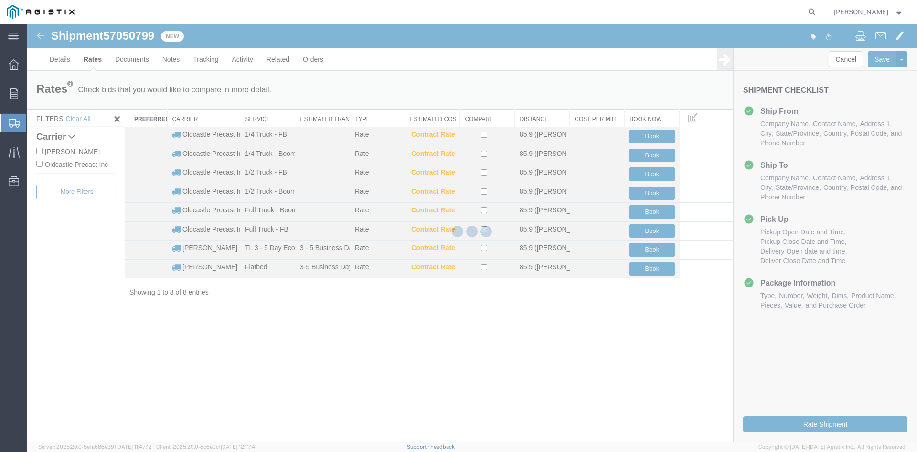
scroll to position [0, 0]
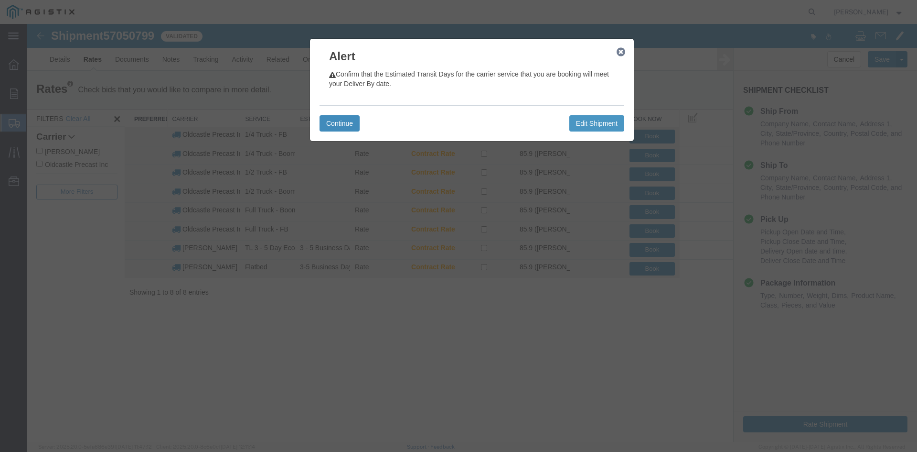
click at [343, 128] on button "Continue" at bounding box center [340, 123] width 40 height 16
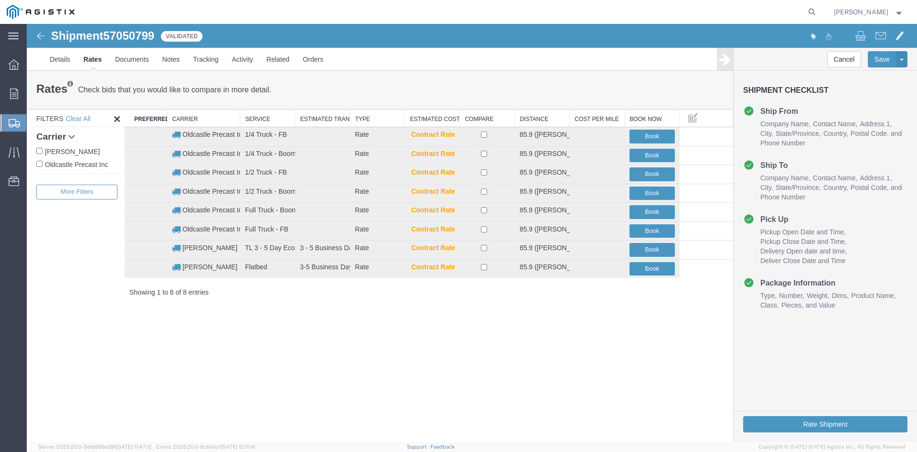
click at [42, 161] on input "Oldcastle Precast Inc" at bounding box center [39, 164] width 6 height 6
checkbox input "true"
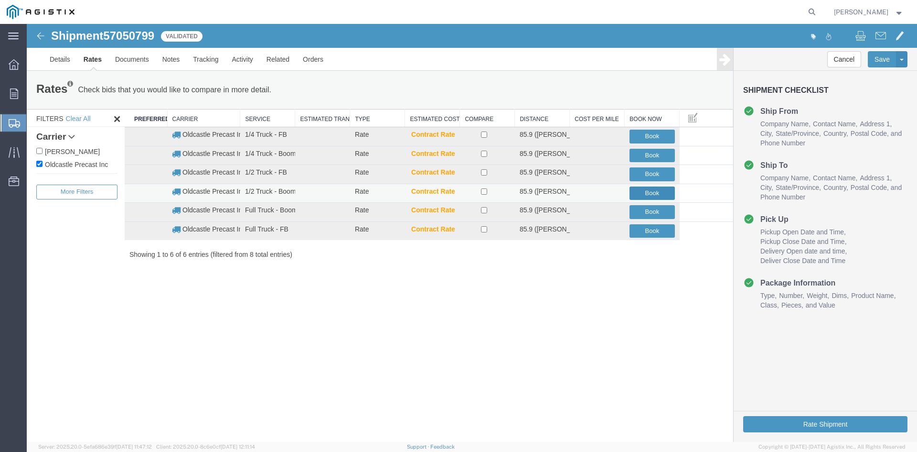
click at [648, 191] on button "Book" at bounding box center [652, 193] width 45 height 14
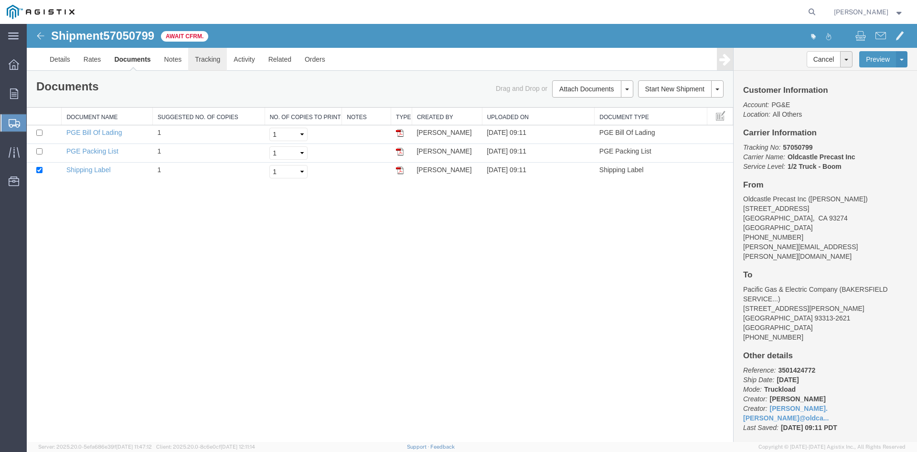
click at [222, 61] on link "Tracking" at bounding box center [207, 59] width 39 height 23
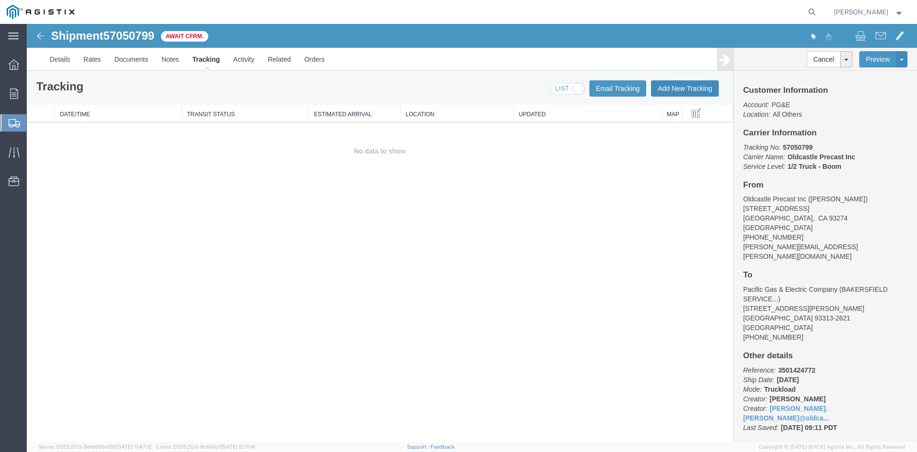
click at [676, 83] on button "Add New Tracking" at bounding box center [685, 88] width 68 height 16
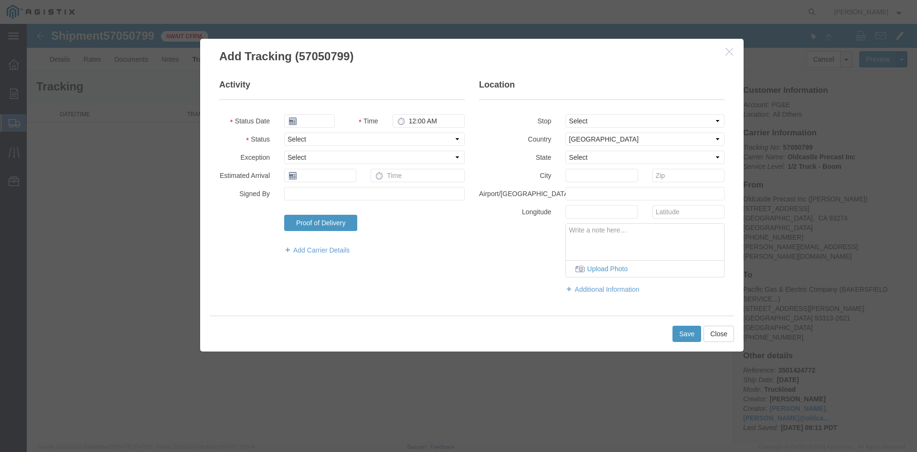
type input "[DATE]"
type input "10:00 AM"
click at [311, 118] on input "[DATE]" at bounding box center [309, 120] width 51 height 13
click at [337, 178] on td "8" at bounding box center [334, 180] width 14 height 14
type input "[DATE]"
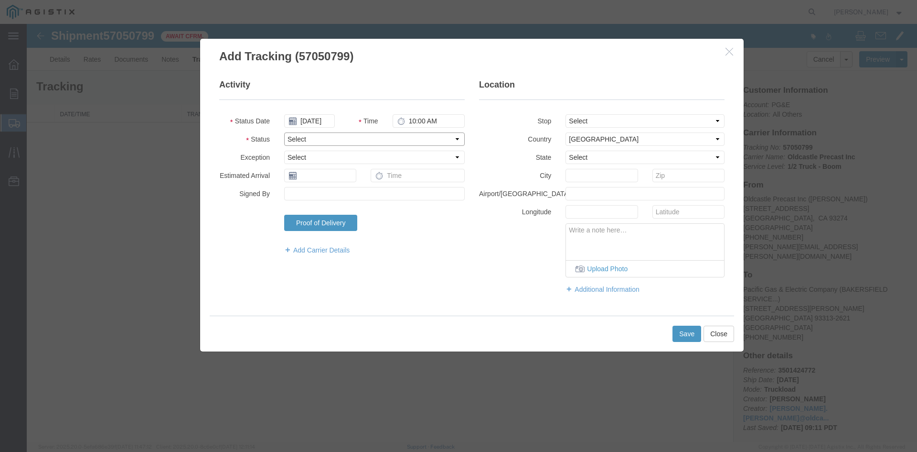
click at [305, 140] on select "Select Arrival Notice Available Arrival Notice Imported Arrive at Delivery Loca…" at bounding box center [374, 138] width 181 height 13
select select "DELIVRED"
click at [284, 132] on select "Select Arrival Notice Available Arrival Notice Imported Arrive at Delivery Loca…" at bounding box center [374, 138] width 181 height 13
click at [682, 331] on button "Save" at bounding box center [687, 333] width 29 height 16
